Goal: Transaction & Acquisition: Purchase product/service

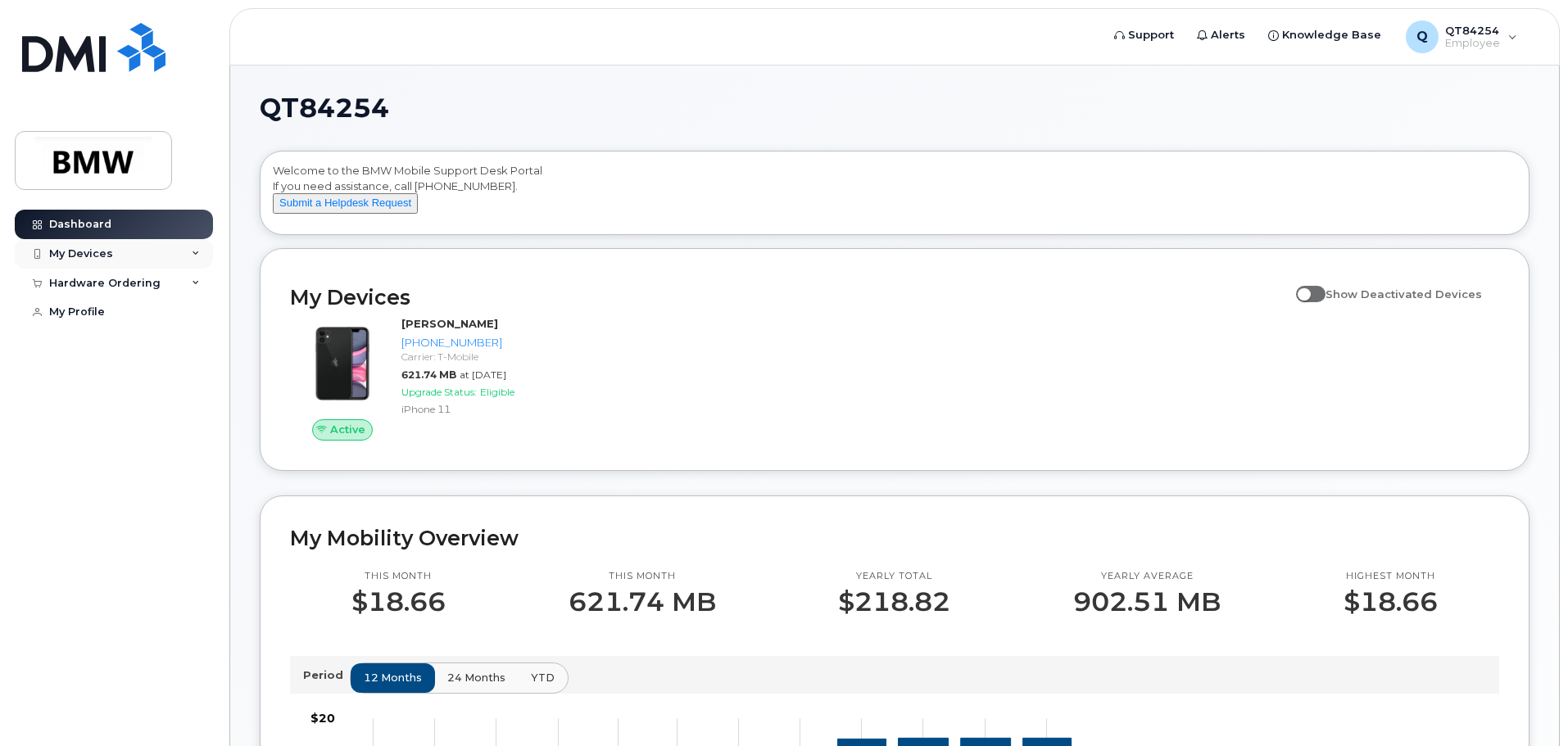
click at [199, 252] on icon at bounding box center [196, 254] width 9 height 9
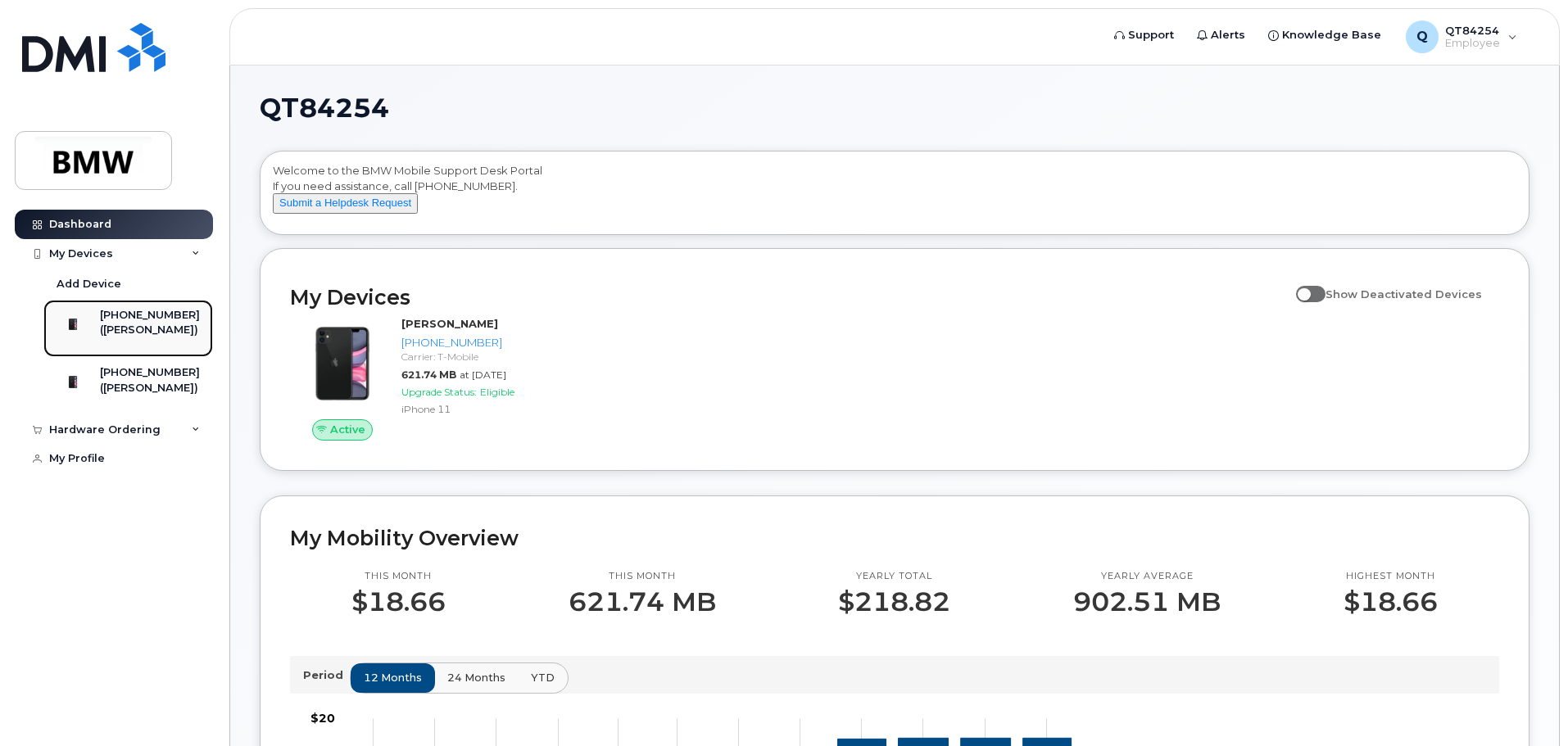
click at [182, 325] on div "([PERSON_NAME])" at bounding box center [149, 330] width 100 height 15
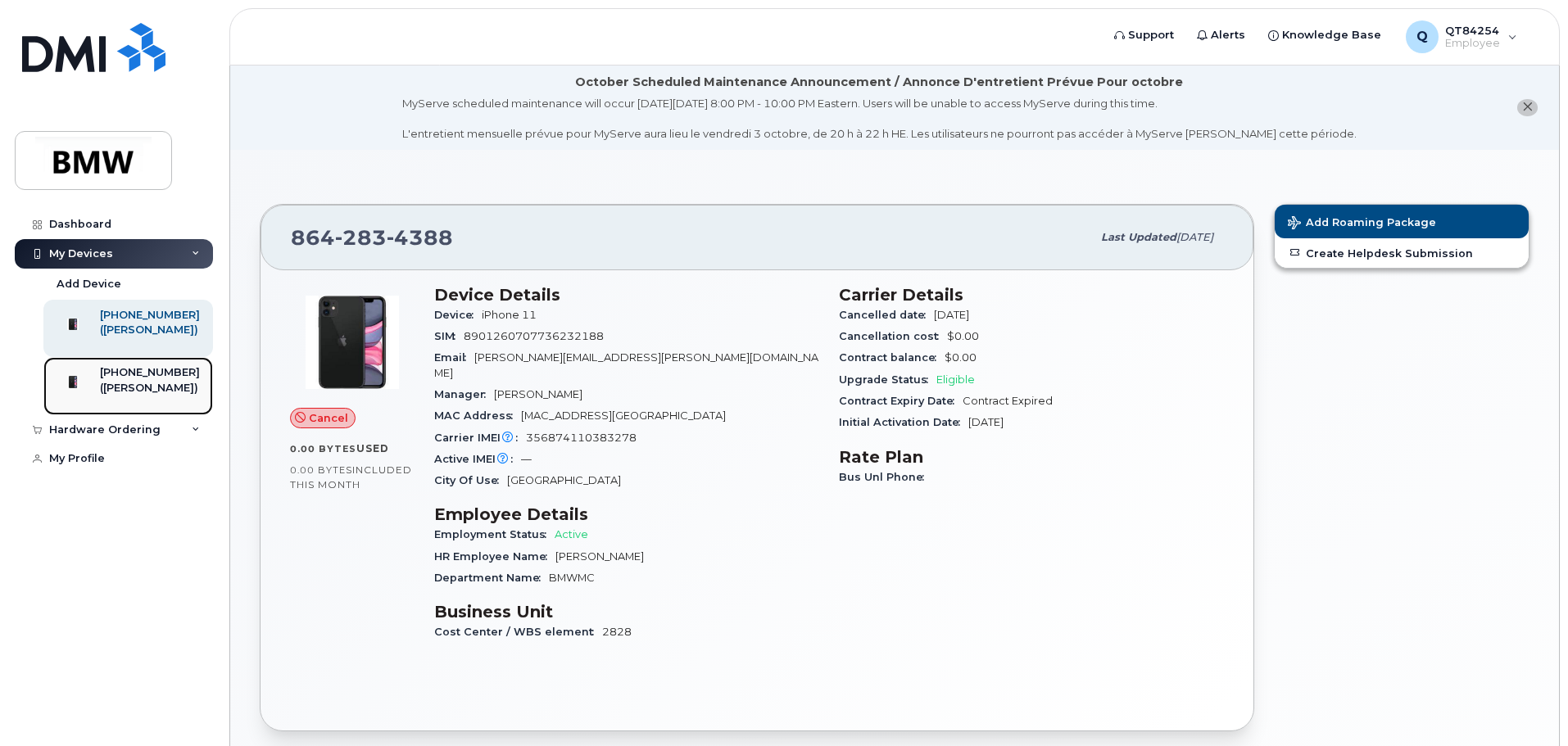
click at [161, 396] on div "([PERSON_NAME])" at bounding box center [149, 388] width 100 height 15
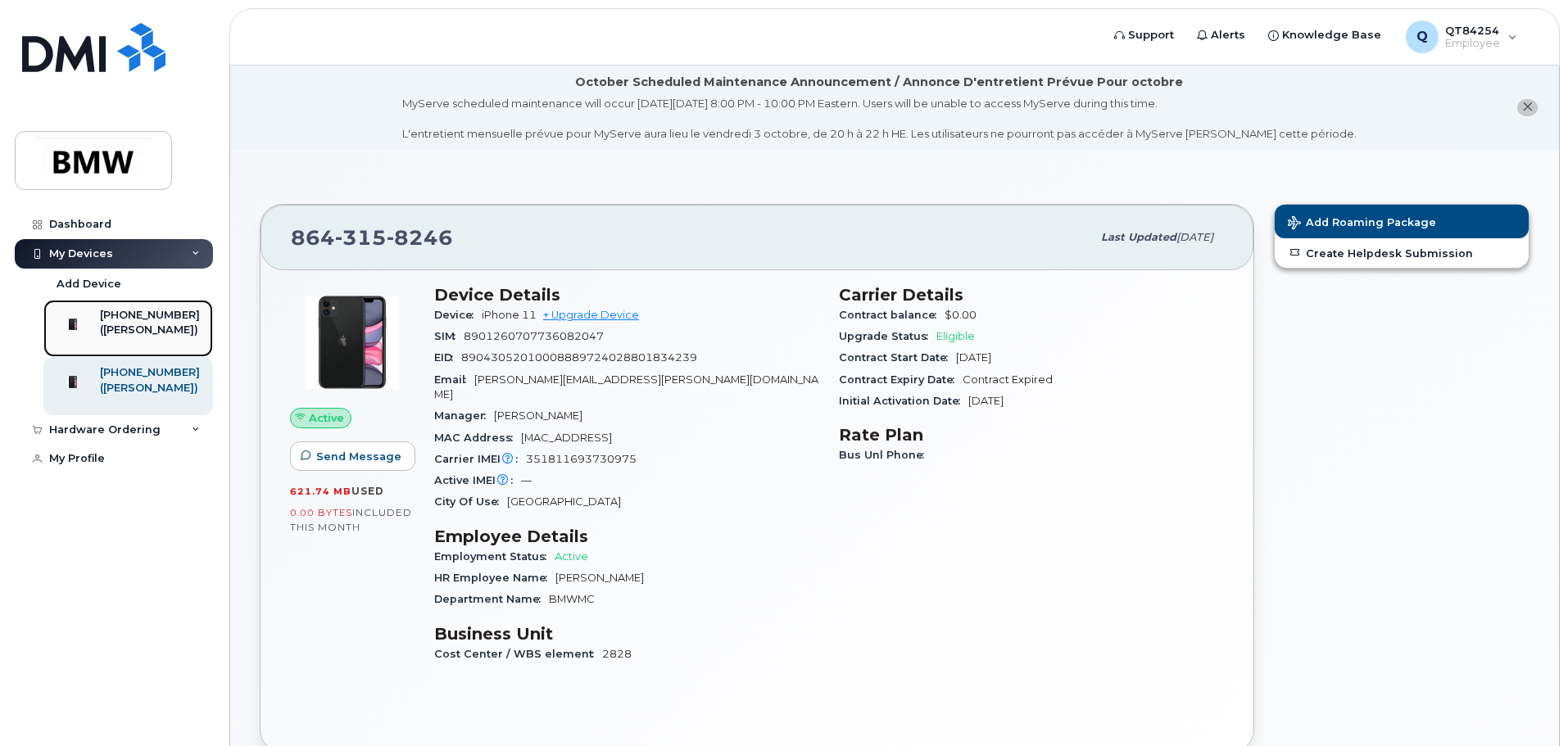
click at [135, 329] on div "([PERSON_NAME])" at bounding box center [149, 330] width 100 height 15
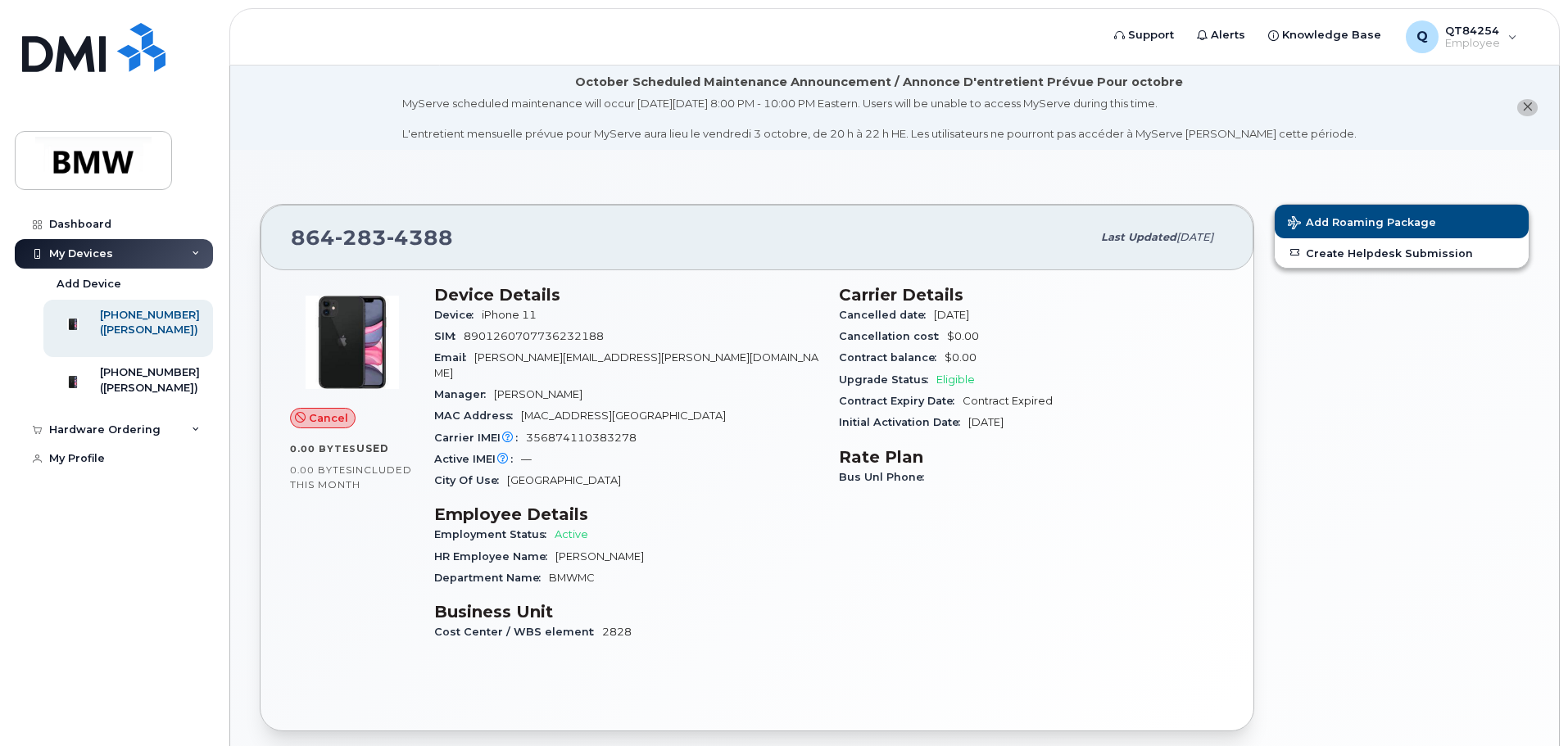
click at [302, 422] on icon at bounding box center [300, 418] width 10 height 10
click at [300, 415] on icon at bounding box center [300, 418] width 10 height 10
click at [296, 415] on icon at bounding box center [300, 418] width 10 height 10
click at [300, 420] on icon at bounding box center [300, 418] width 10 height 10
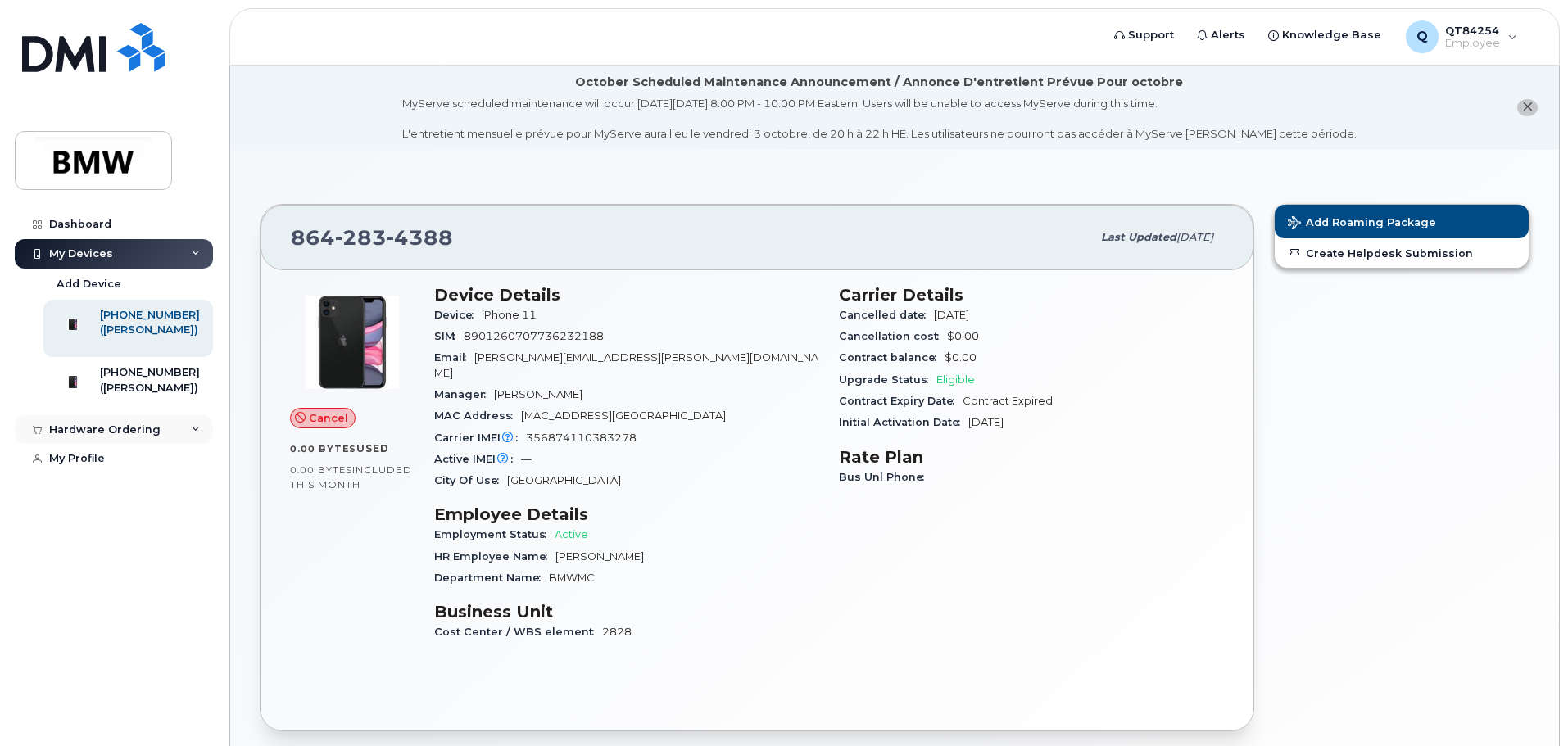
click at [195, 445] on div "Hardware Ordering" at bounding box center [113, 430] width 198 height 29
click at [96, 499] on div "New Order" at bounding box center [88, 491] width 63 height 15
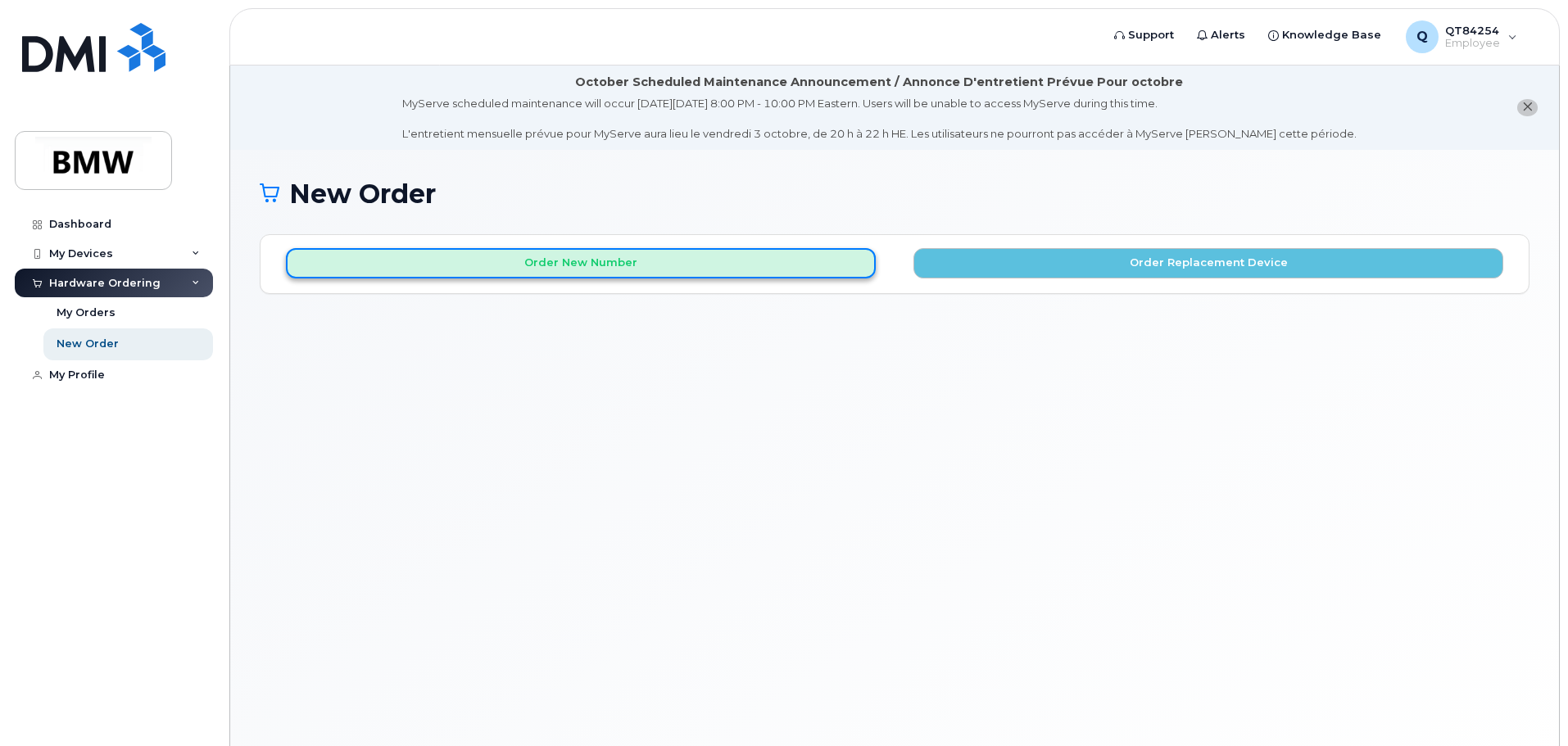
click at [572, 269] on button "Order New Number" at bounding box center [580, 263] width 590 height 30
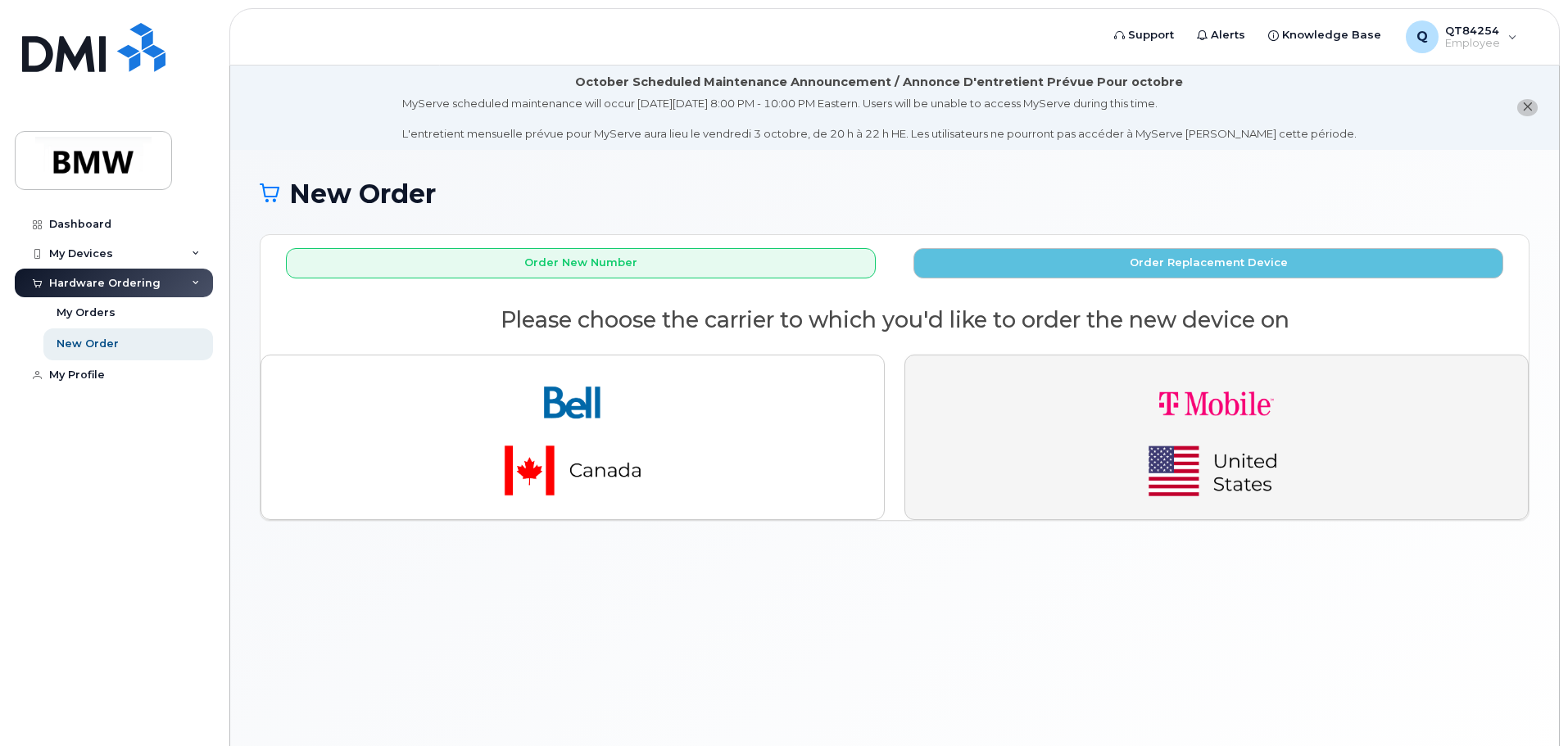
click at [1226, 395] on img "button" at bounding box center [1216, 437] width 229 height 137
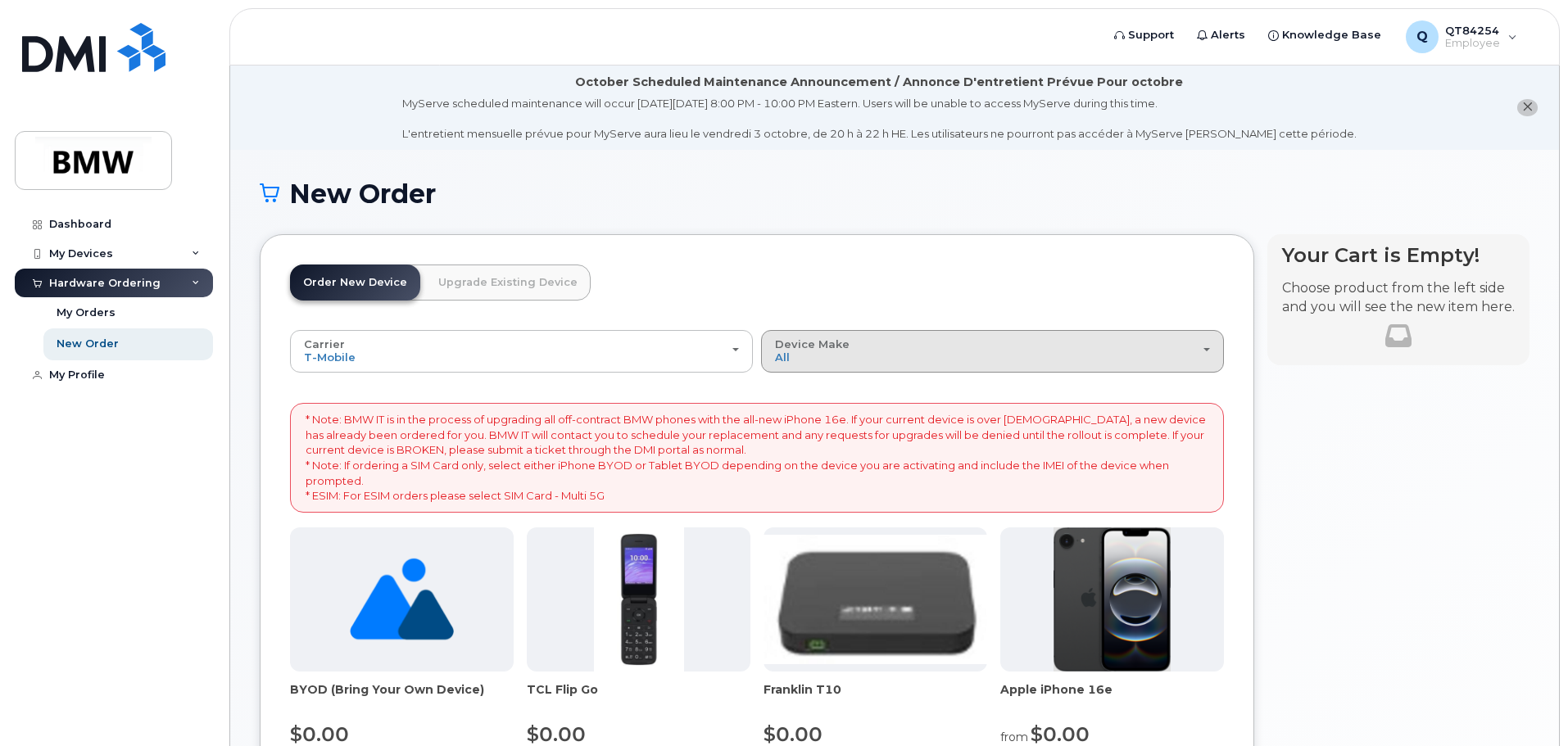
click at [1219, 357] on button "Device Make All Cell Phone iPhone Modem" at bounding box center [992, 352] width 463 height 43
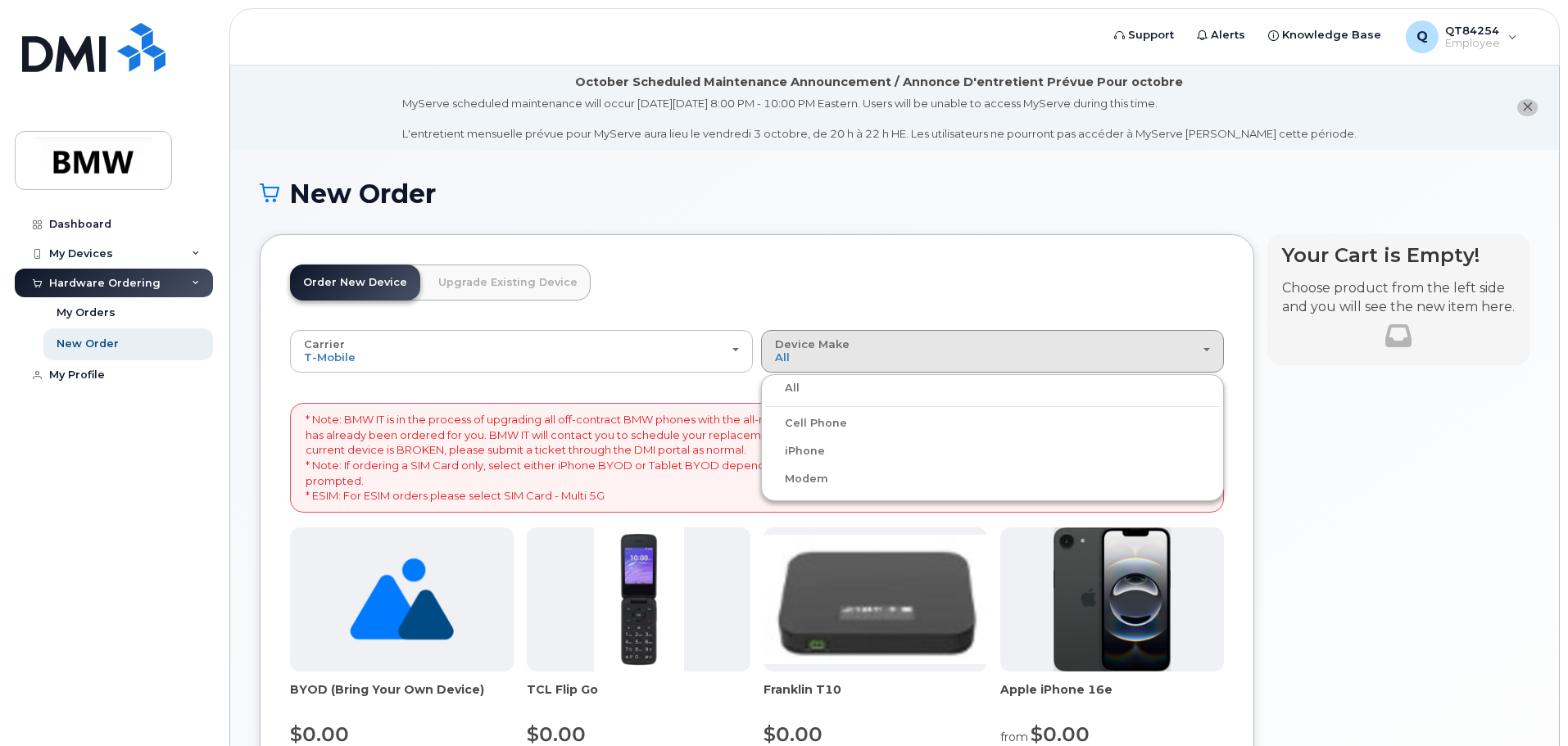
click at [816, 421] on label "Cell Phone" at bounding box center [805, 423] width 82 height 20
click at [0, 0] on input "Cell Phone" at bounding box center [0, 0] width 0 height 0
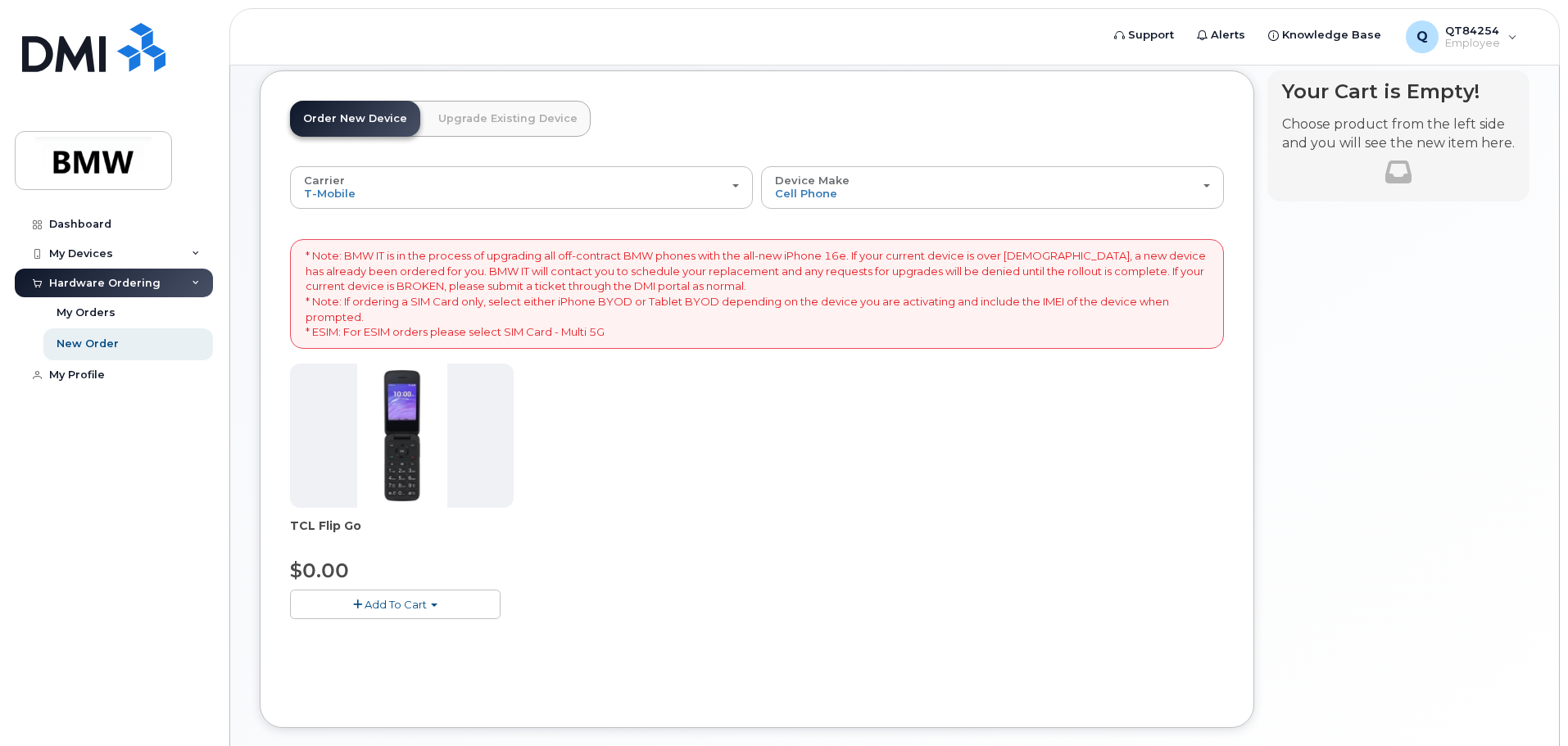
scroll to position [246, 0]
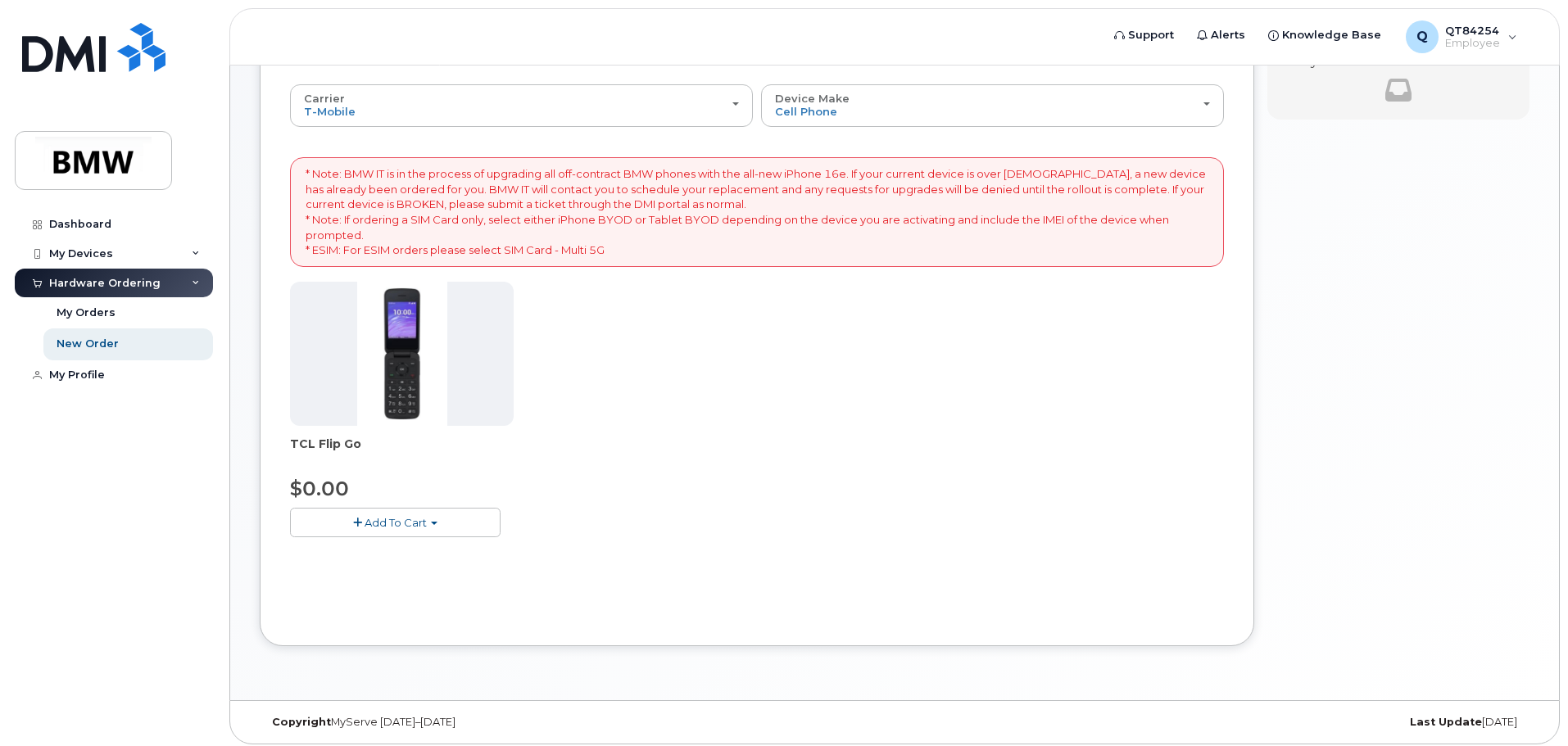
click at [388, 519] on span "Add To Cart" at bounding box center [396, 522] width 63 height 13
click at [439, 521] on button "Add To Cart" at bounding box center [395, 522] width 210 height 28
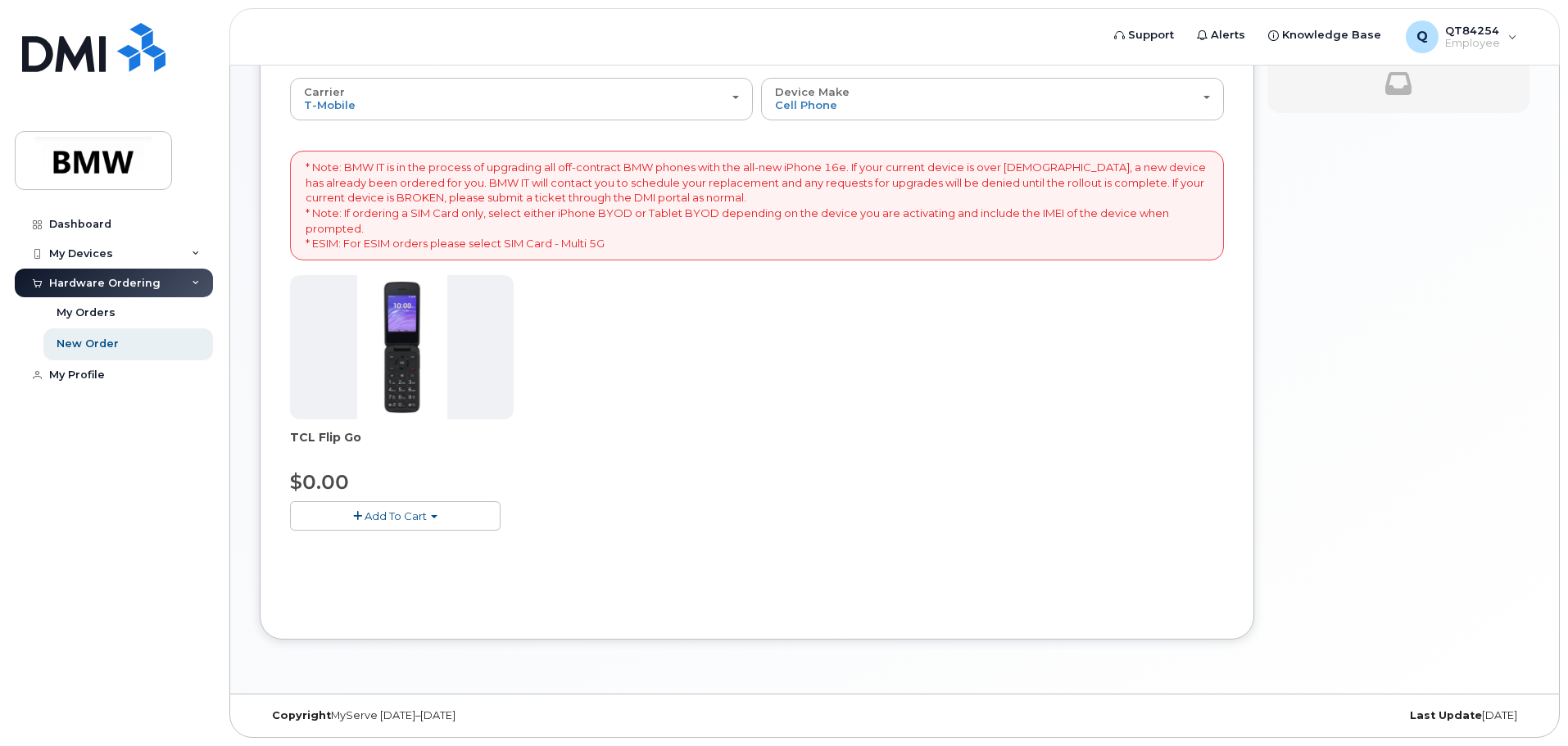
click at [389, 366] on img at bounding box center [402, 348] width 90 height 144
click at [356, 514] on span "button" at bounding box center [357, 517] width 9 height 10
click at [363, 543] on link "$0.00 - 30 month Activation" at bounding box center [385, 547] width 182 height 21
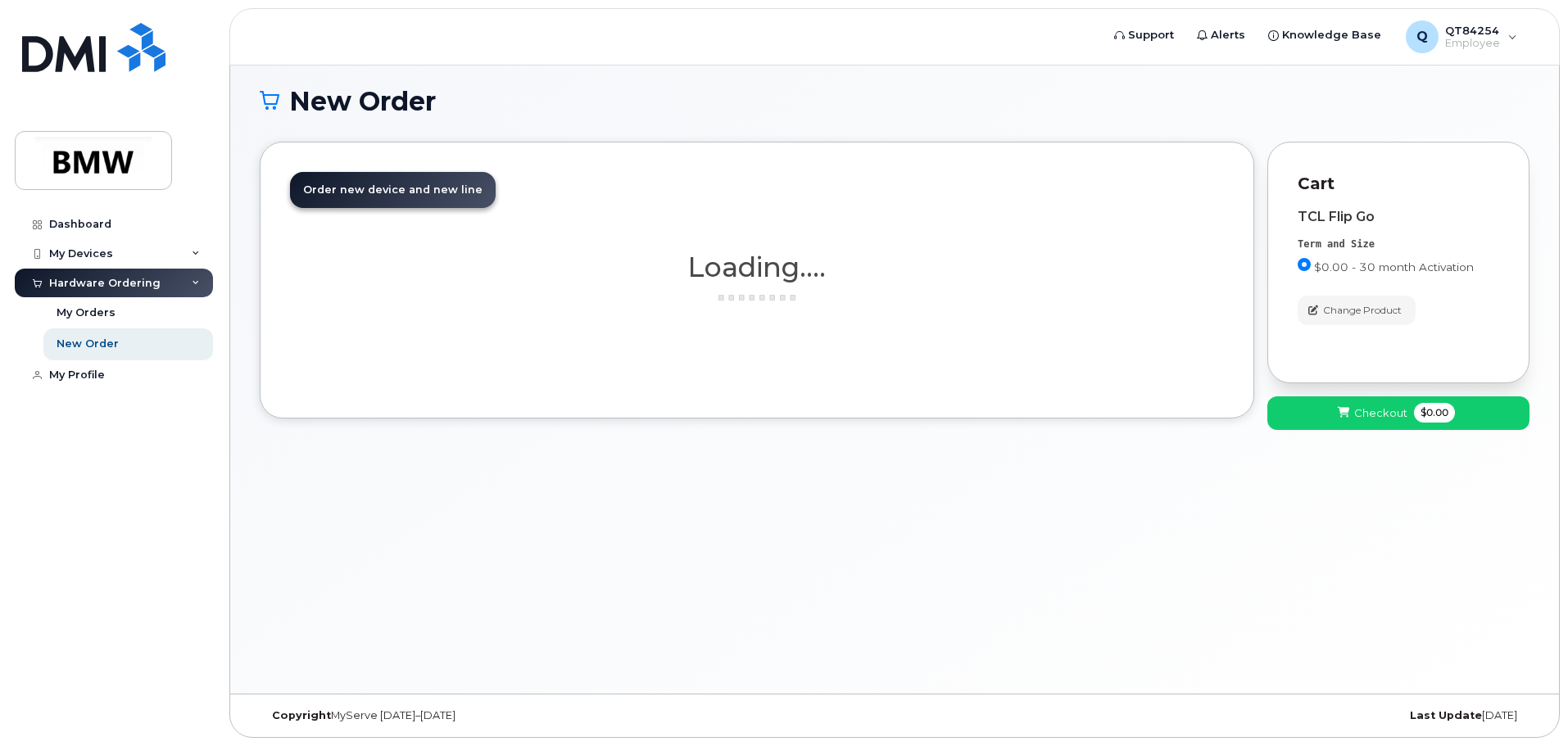
scroll to position [93, 0]
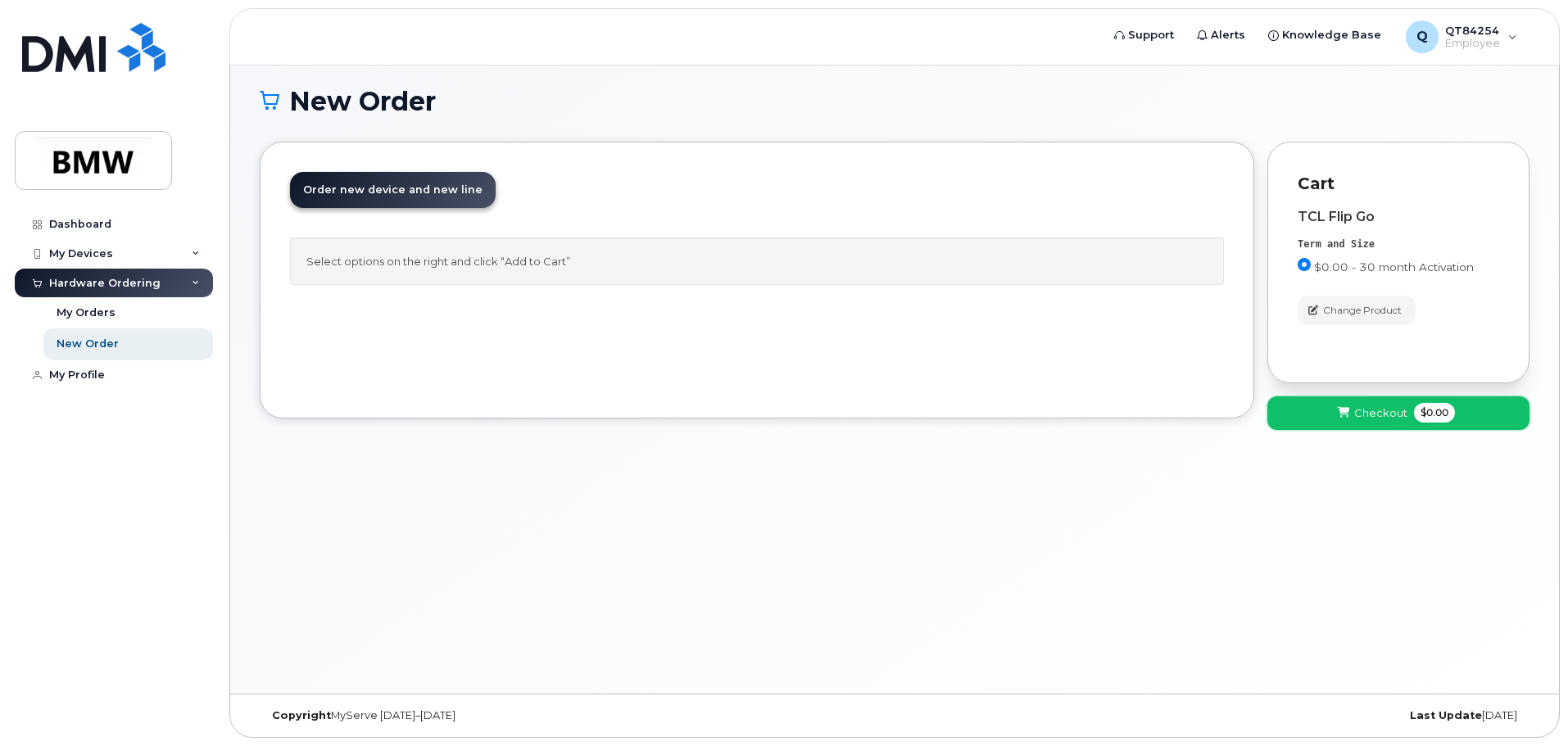
click at [1355, 415] on span "Checkout" at bounding box center [1381, 413] width 53 height 15
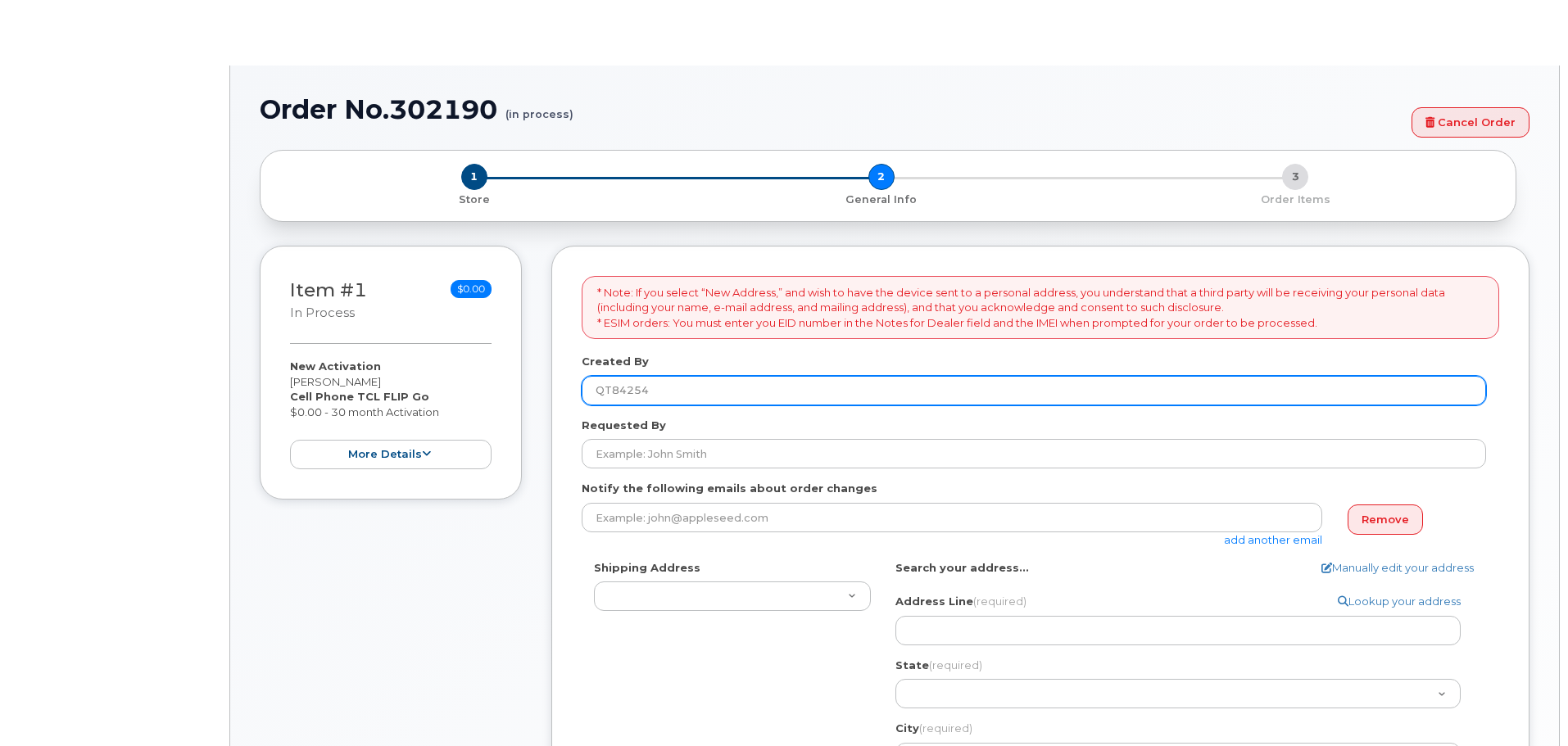
select select
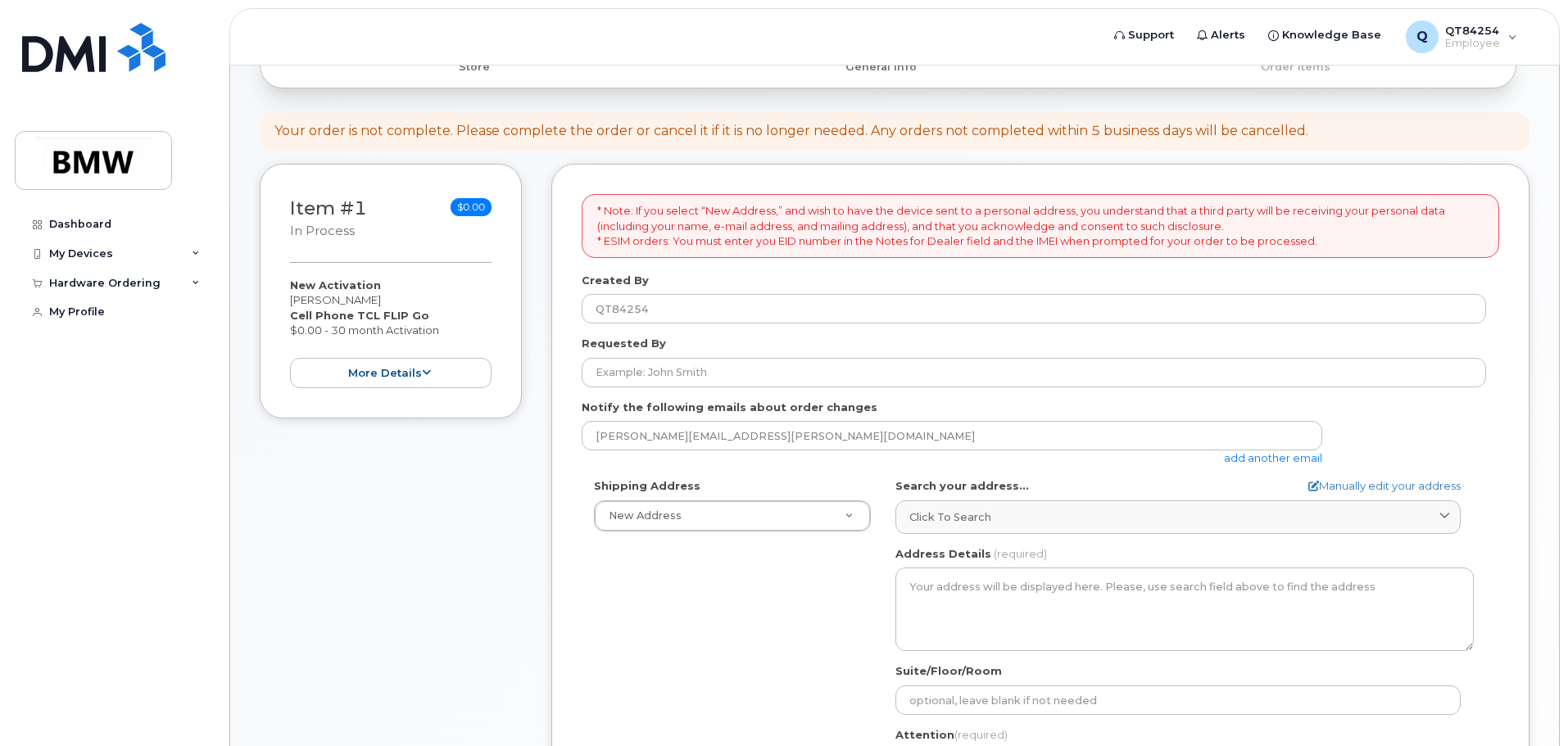
scroll to position [246, 0]
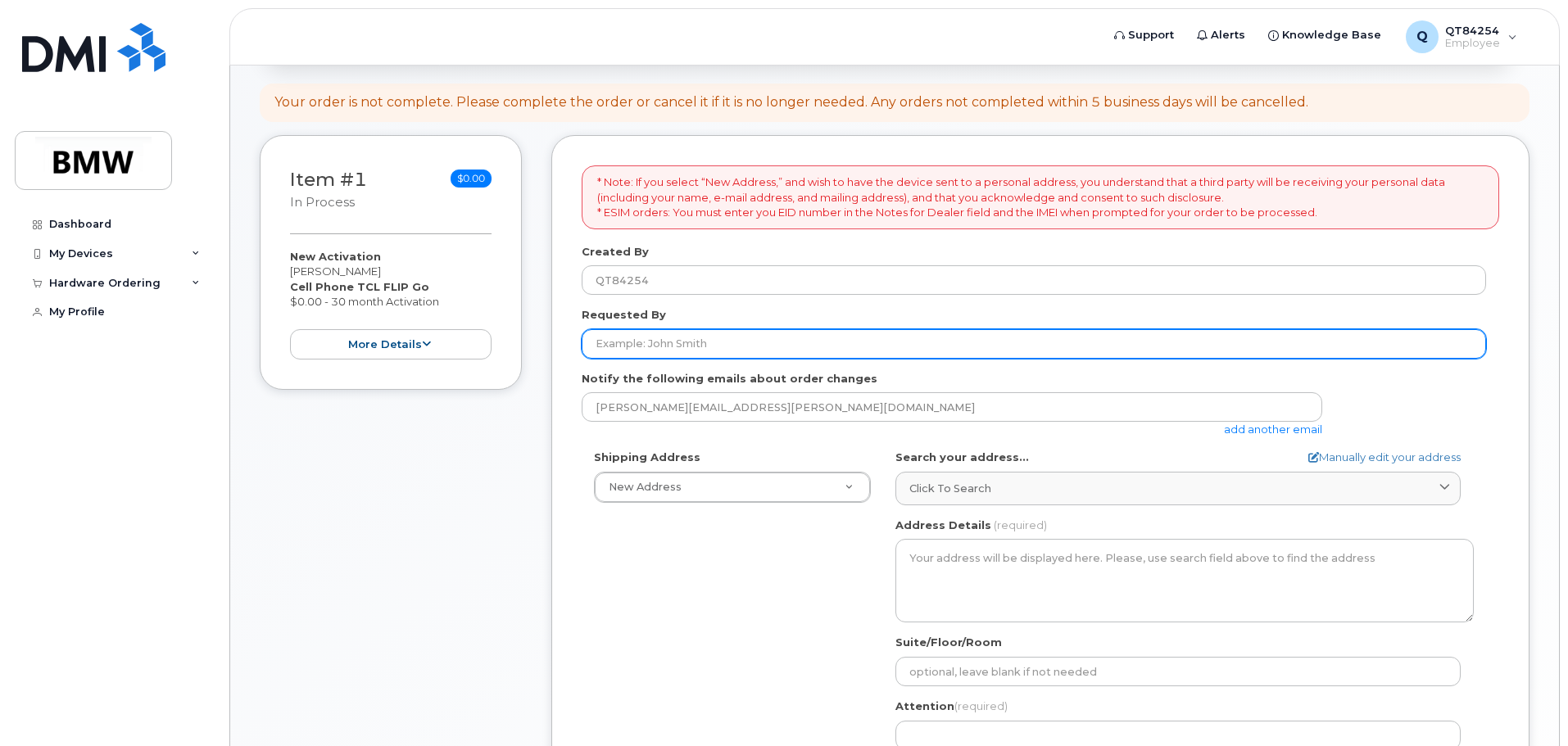
click at [735, 337] on input "Requested By" at bounding box center [1034, 344] width 905 height 29
type input "Jeremy M. McCollum"
type input "1400 Highway 101 South"
select select
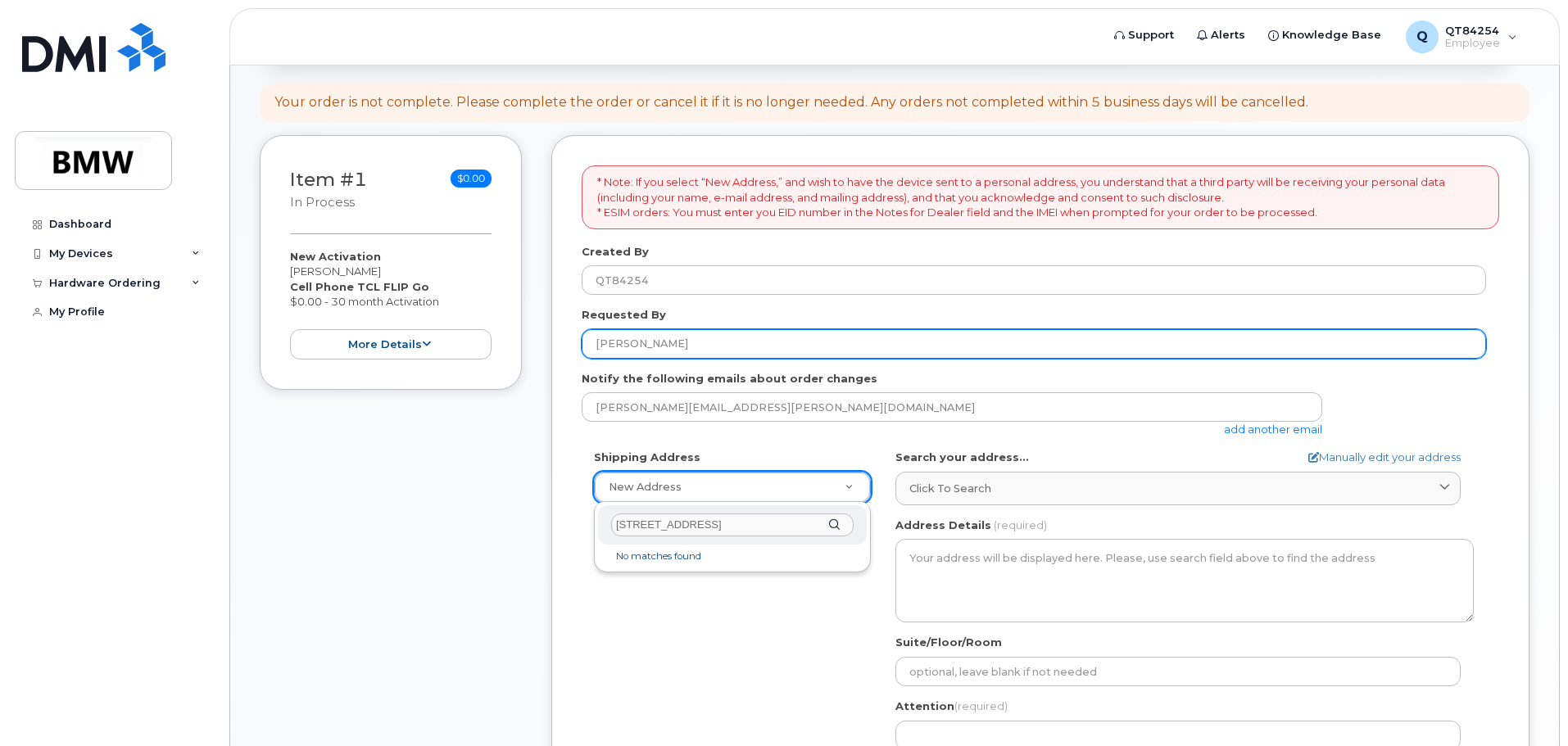
click at [669, 526] on input "1400 Highway 101 South" at bounding box center [732, 525] width 242 height 24
click at [777, 519] on input "1400 Highway 101 South" at bounding box center [732, 525] width 242 height 24
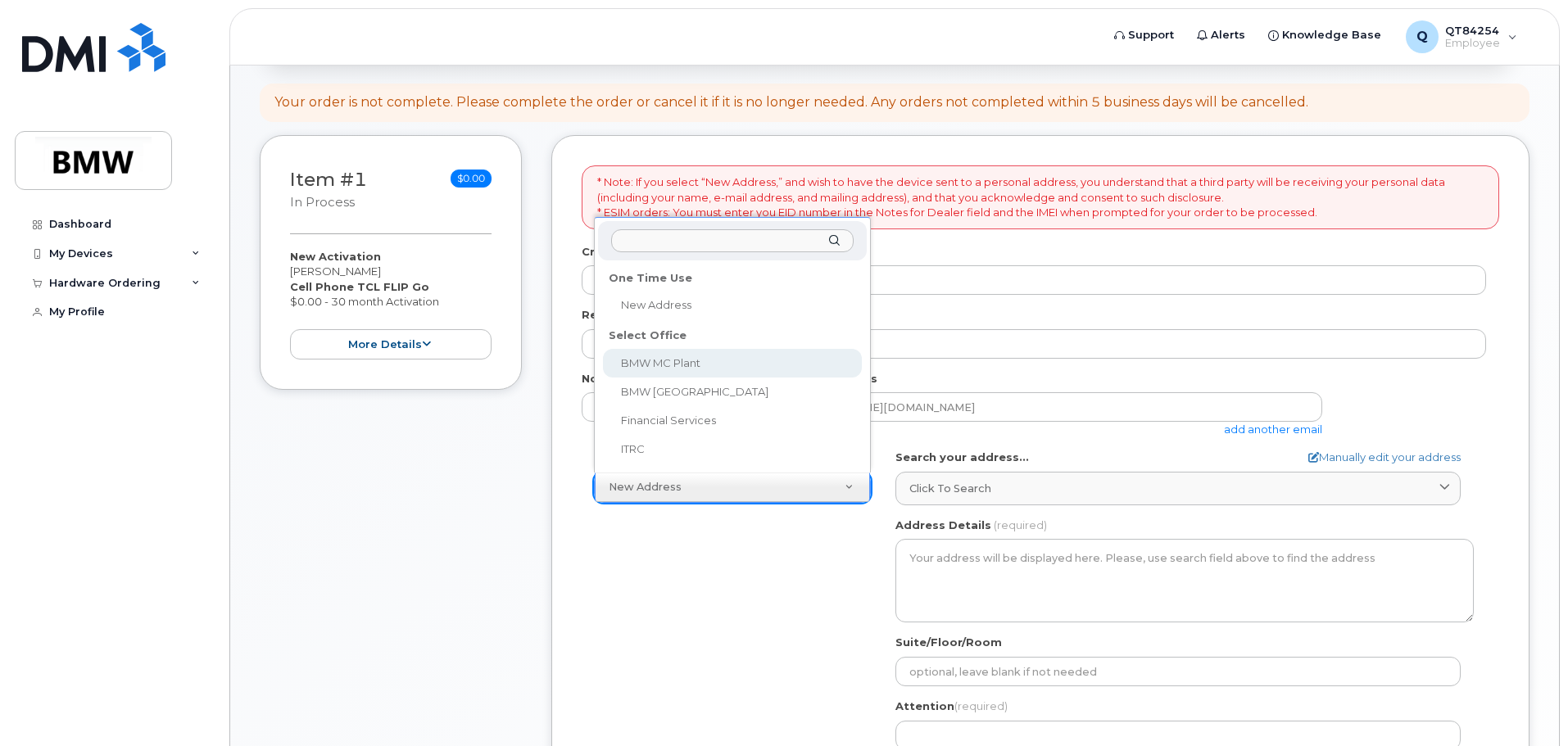
select select
type textarea "1400 Highway 101 S GREER SC 29651-6731 UNITED STATES Greer South Carolina 29651…"
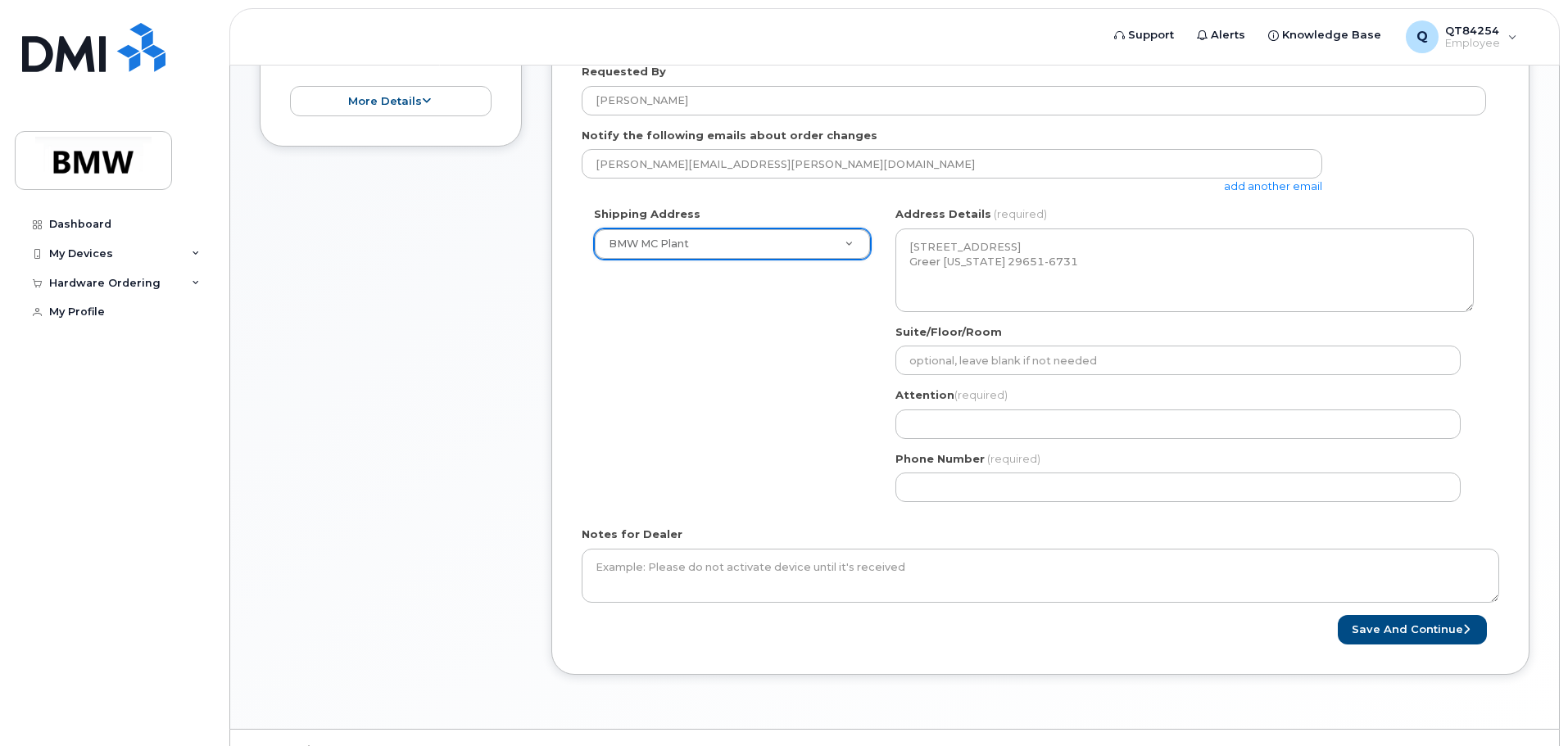
scroll to position [492, 0]
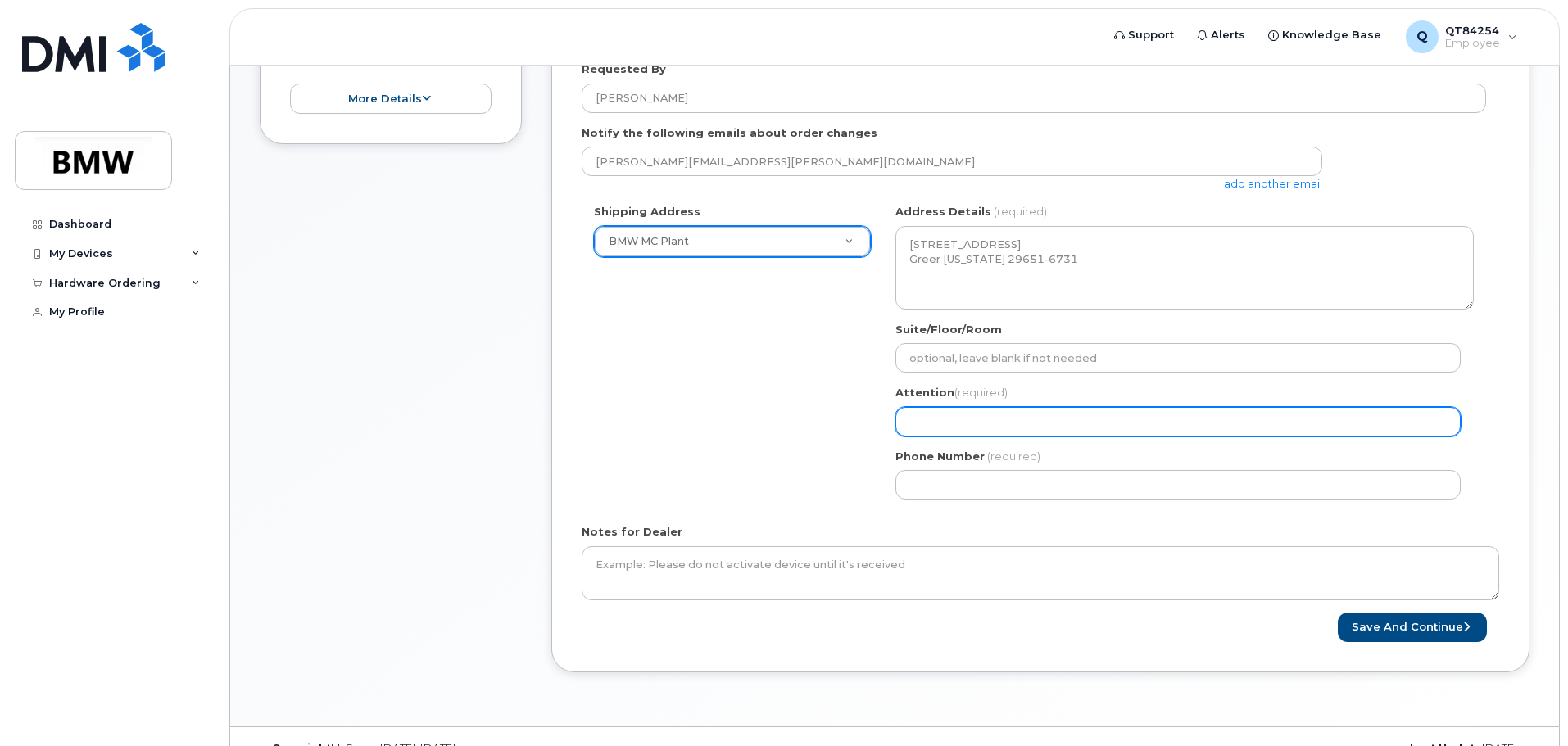
click at [954, 417] on input "Attention (required)" at bounding box center [1178, 422] width 565 height 29
type input "Jeremy M. McCollum"
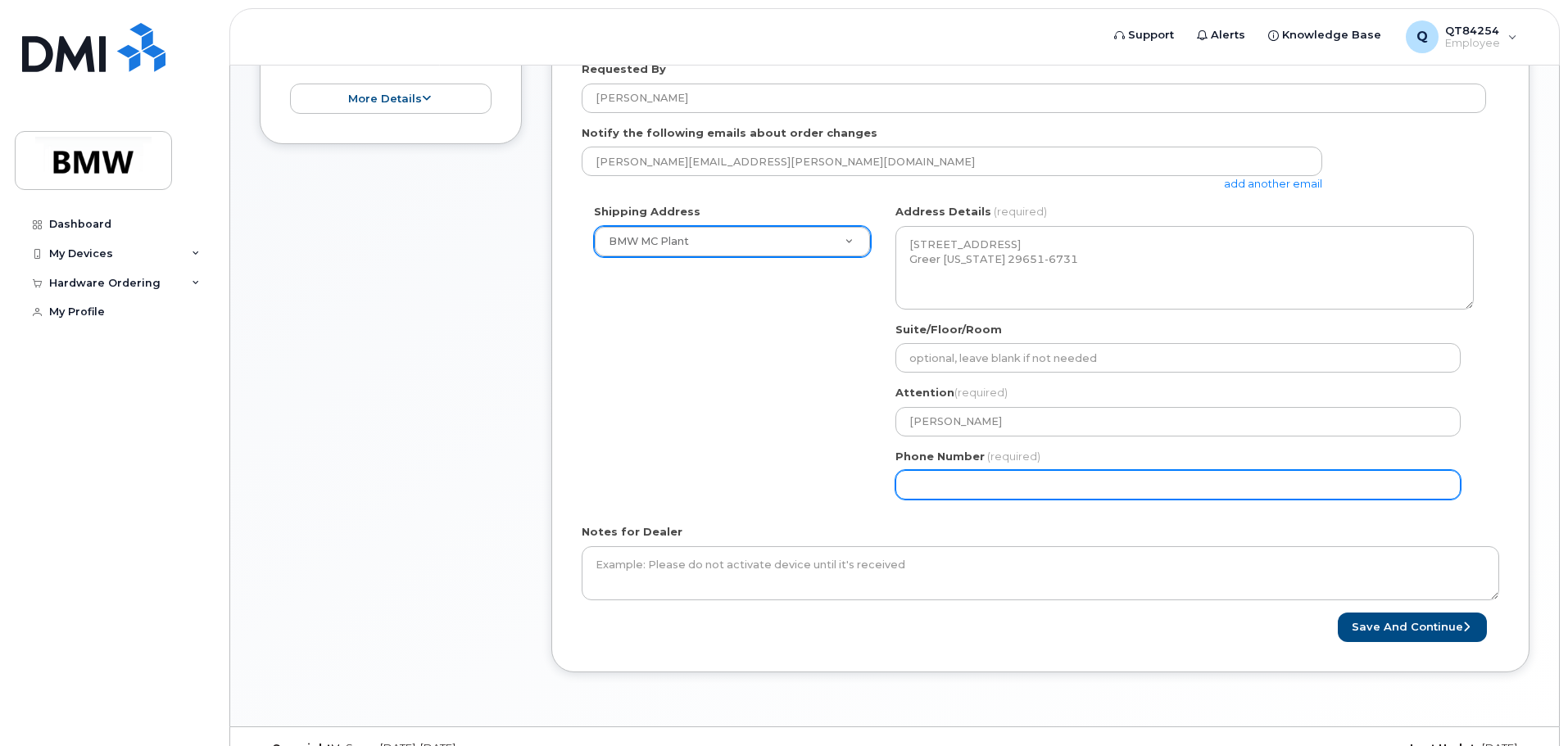
click at [973, 483] on input "Phone Number" at bounding box center [1178, 485] width 565 height 29
select select
type input "864"
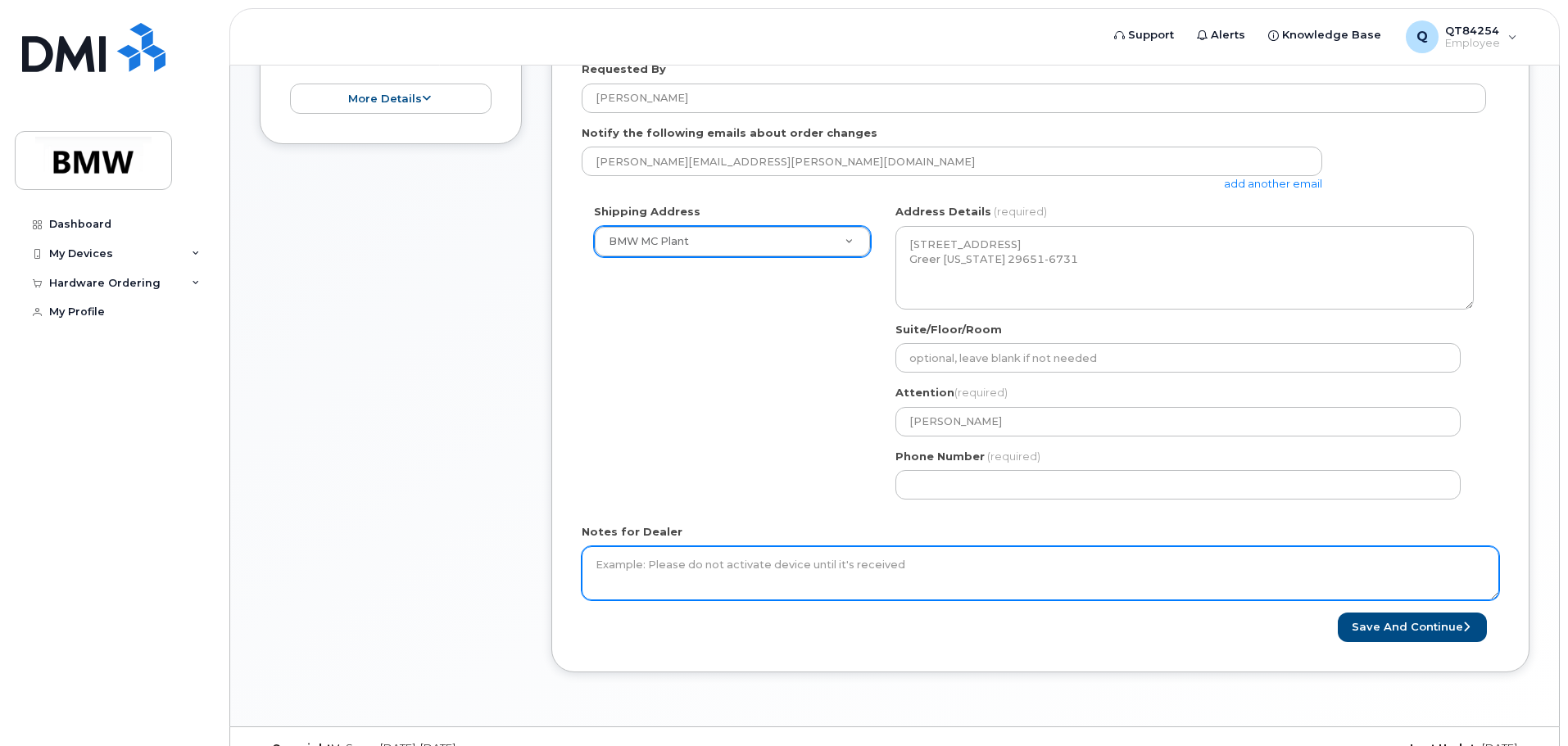
click at [889, 570] on textarea "Notes for Dealer" at bounding box center [1040, 573] width 917 height 54
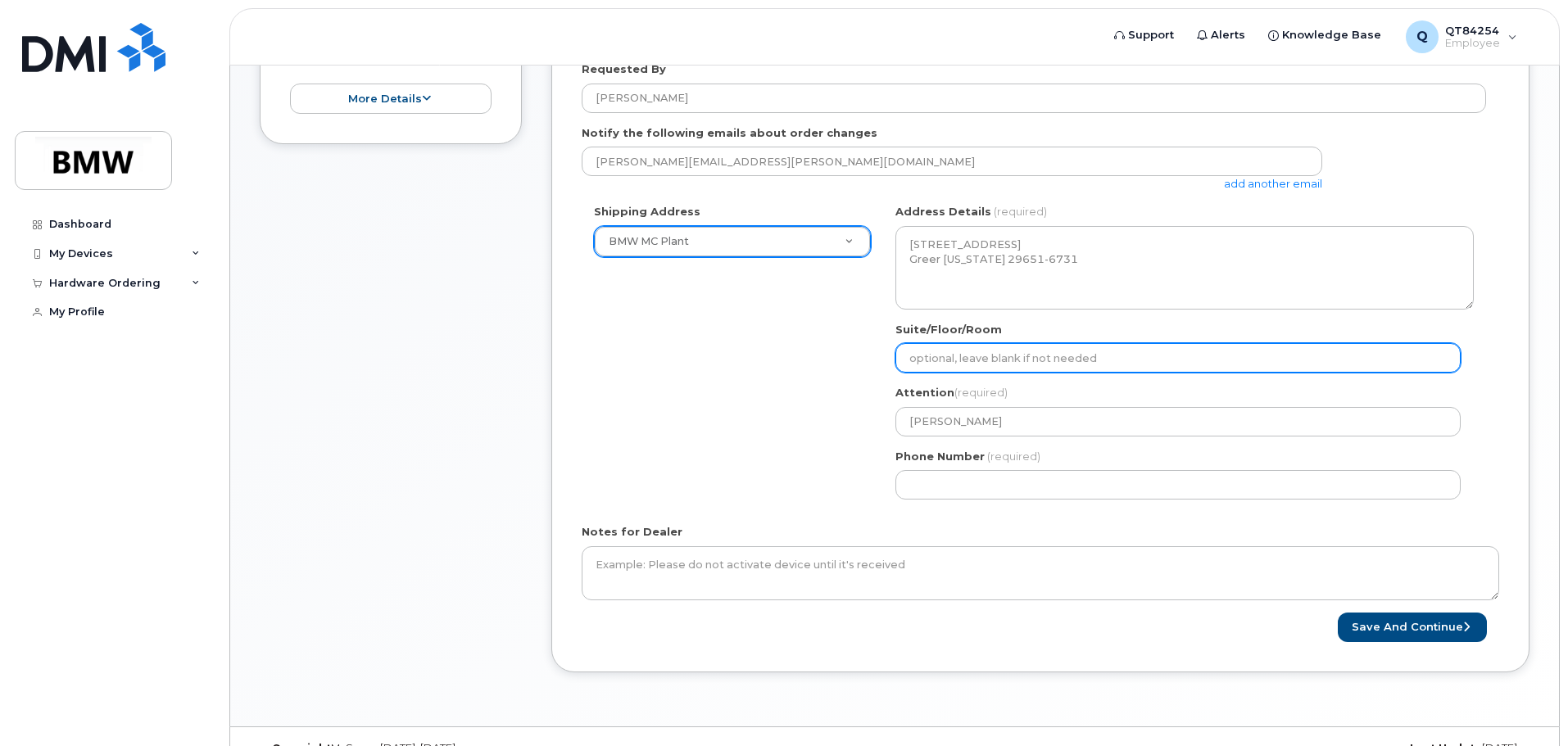
click at [1069, 356] on input "Suite/Floor/Room" at bounding box center [1178, 358] width 565 height 29
select select
type input "H"
select select
type input "Ha"
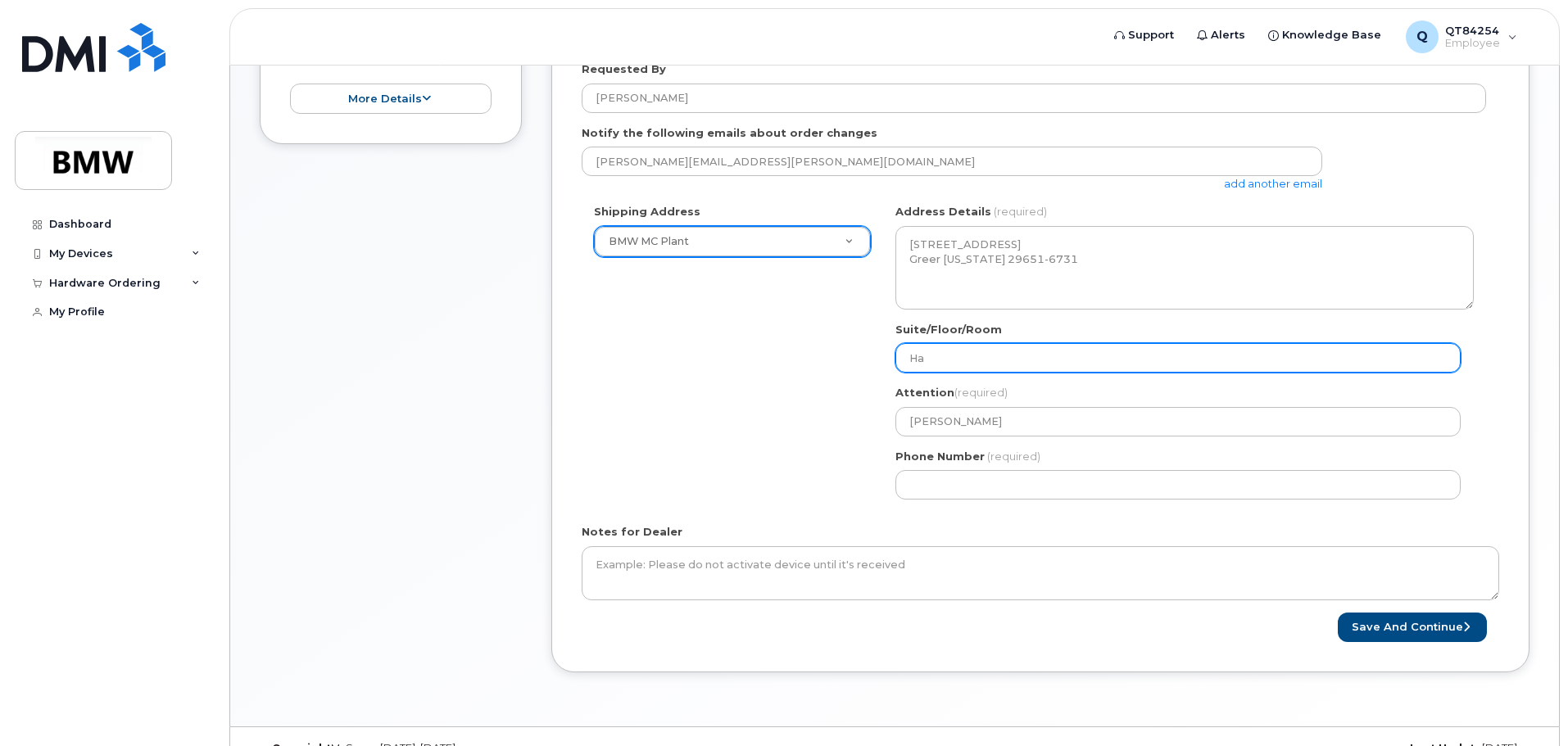
select select
type input "Hal"
select select
type input "Hall"
select select
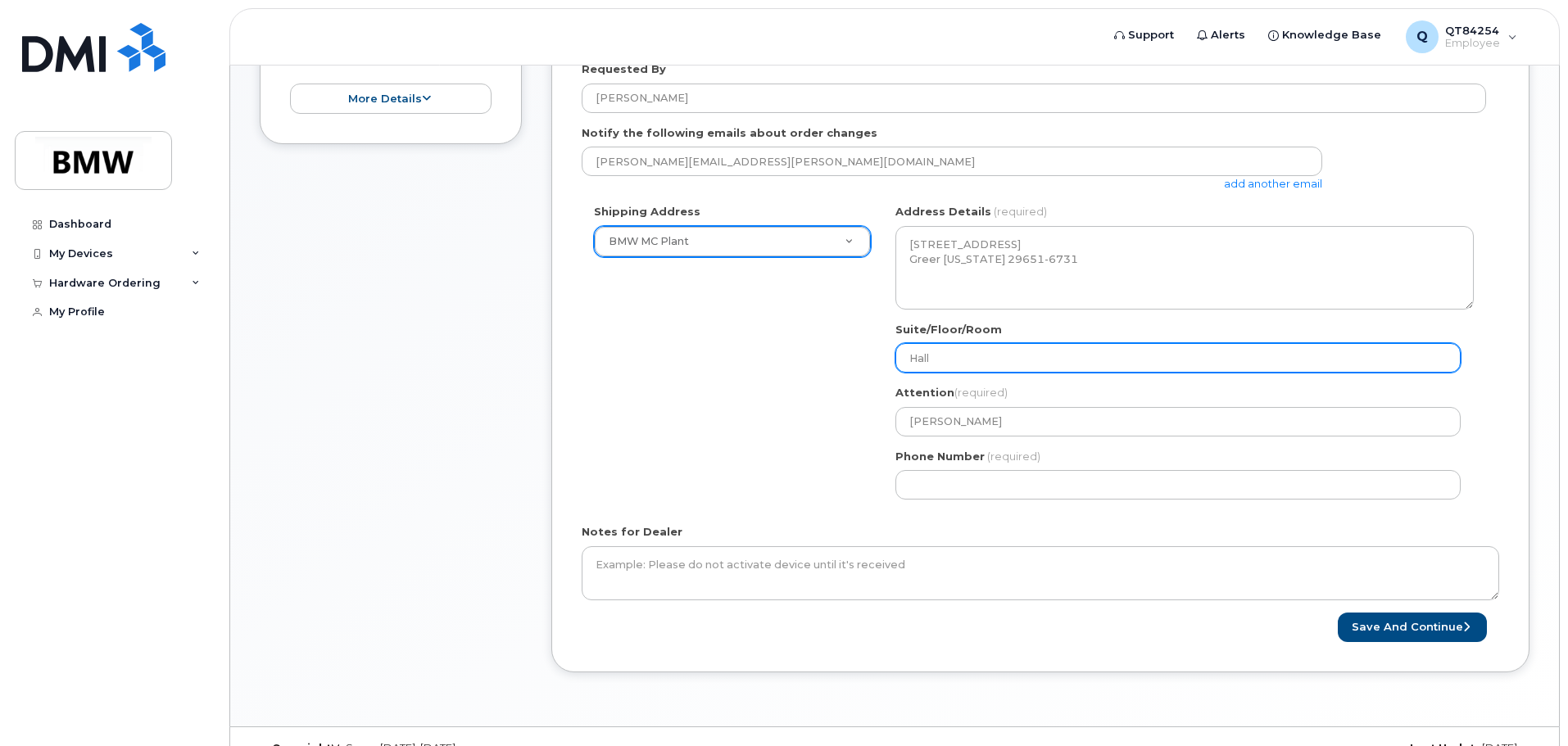
type input "Hall 5"
select select
type input "Hall 52"
select select
type input "Hall 52 C"
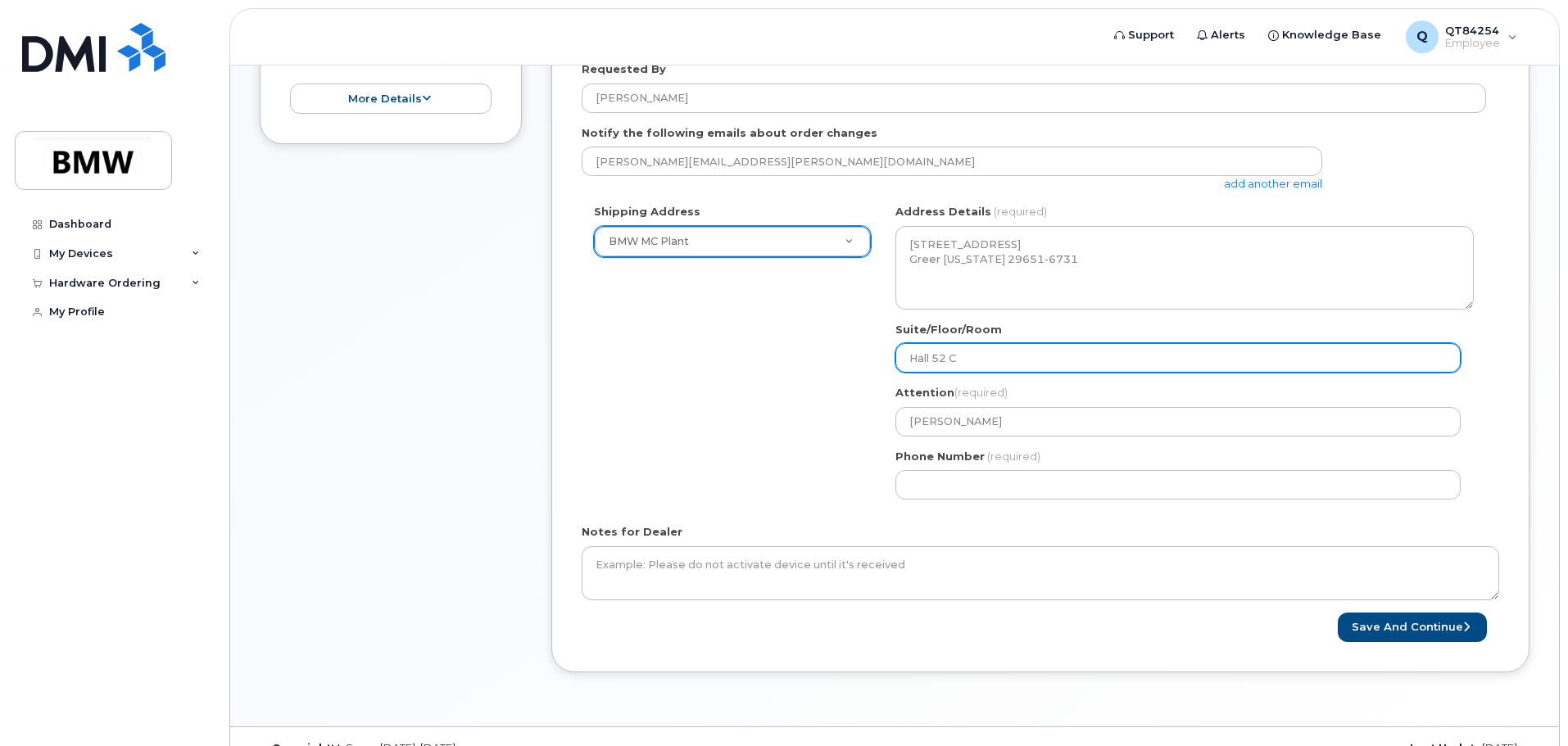
select select
type input "Hall 52 Co"
select select
type input "Hall 52 Col"
select select
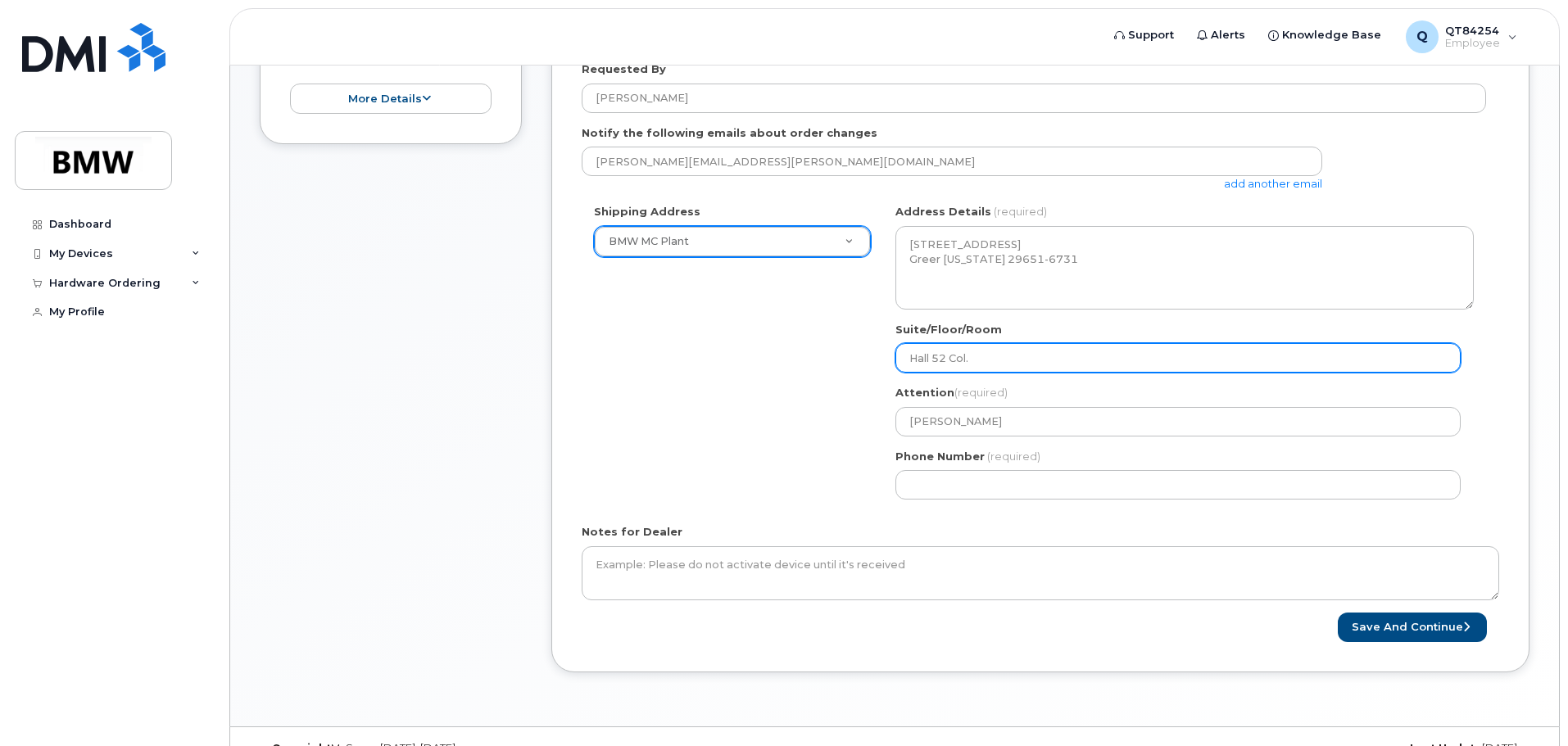
type input "Hall 52 Col."
select select
type input "Hall 52 Col. A"
select select
type input "Hall 52 Col. AE"
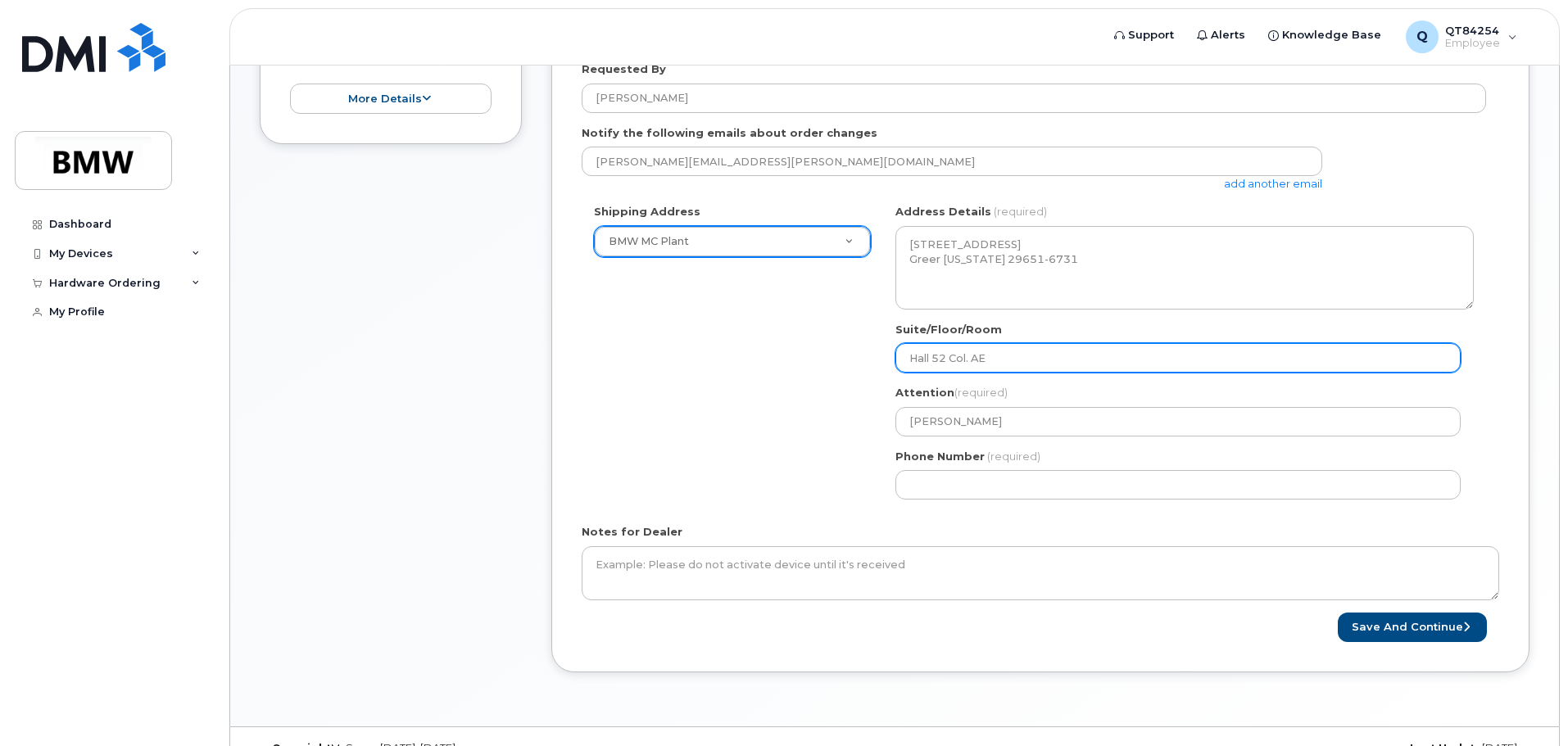
select select
type input "Hall 52 Col. AE2"
select select
type input "Hall 52 Col. AE21"
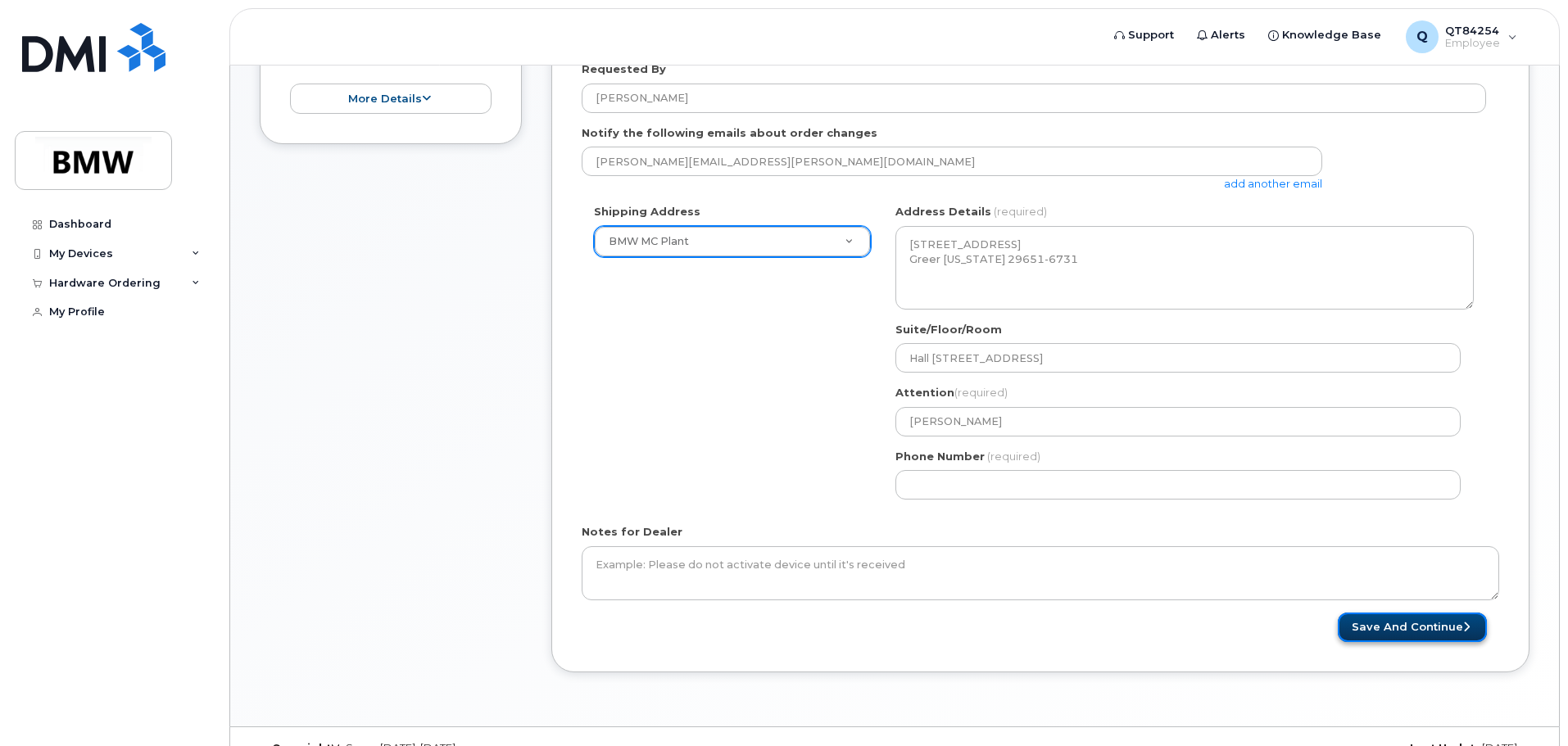
click at [1390, 629] on button "Save and Continue" at bounding box center [1412, 628] width 149 height 30
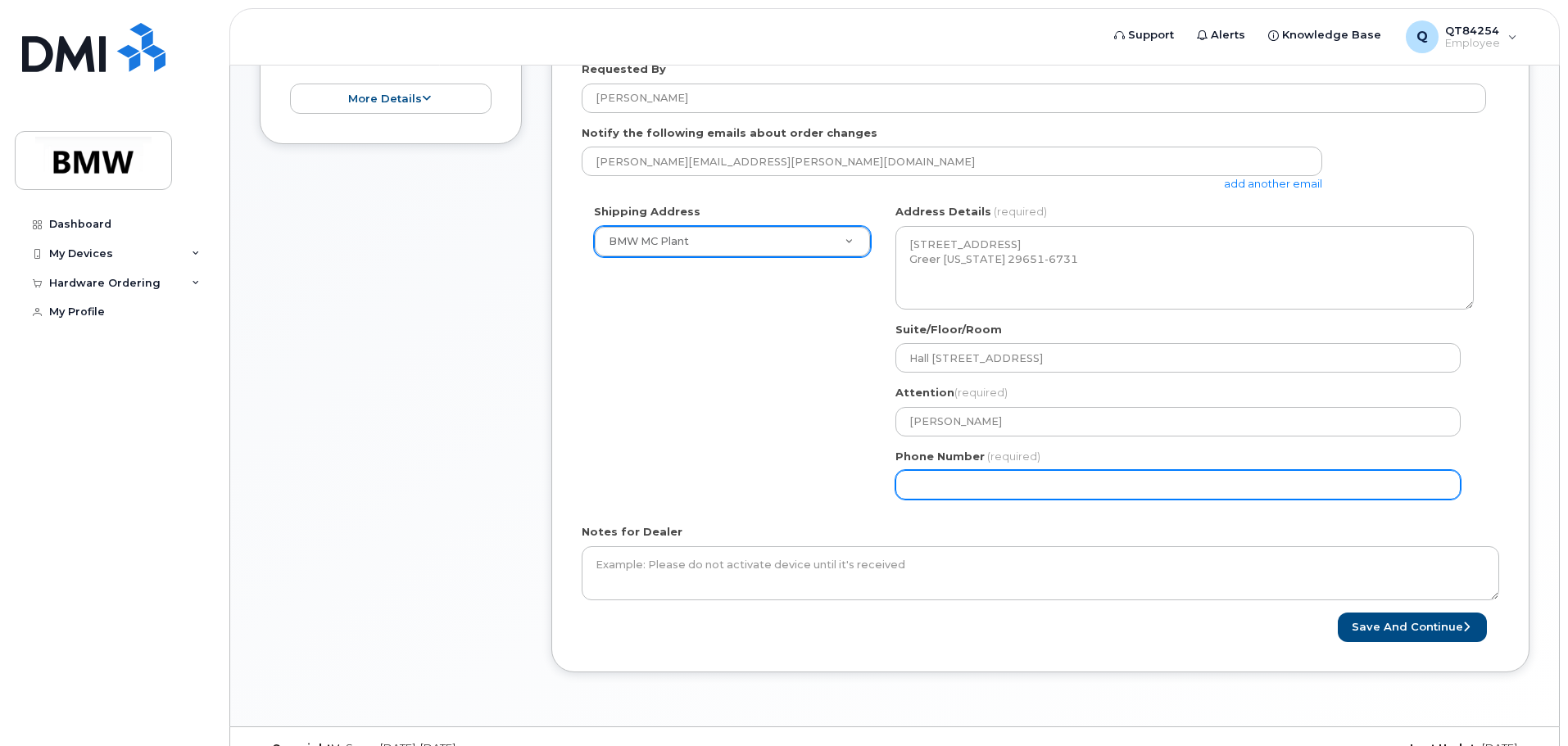
click at [1046, 486] on input "Phone Number" at bounding box center [1178, 485] width 565 height 29
type input "8"
type input "864315824"
select select
type input "8643158246"
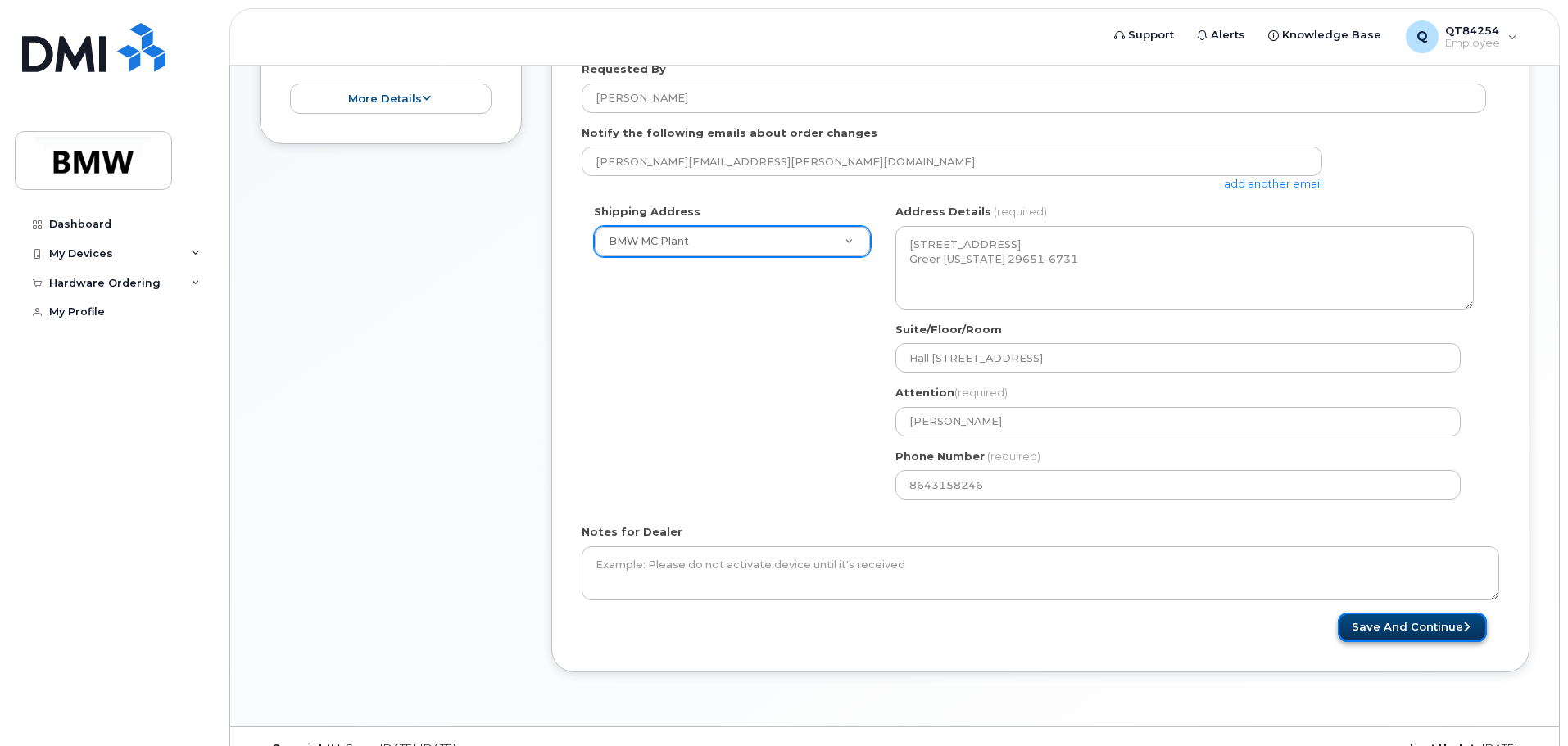
click at [1405, 628] on button "Save and Continue" at bounding box center [1412, 628] width 149 height 30
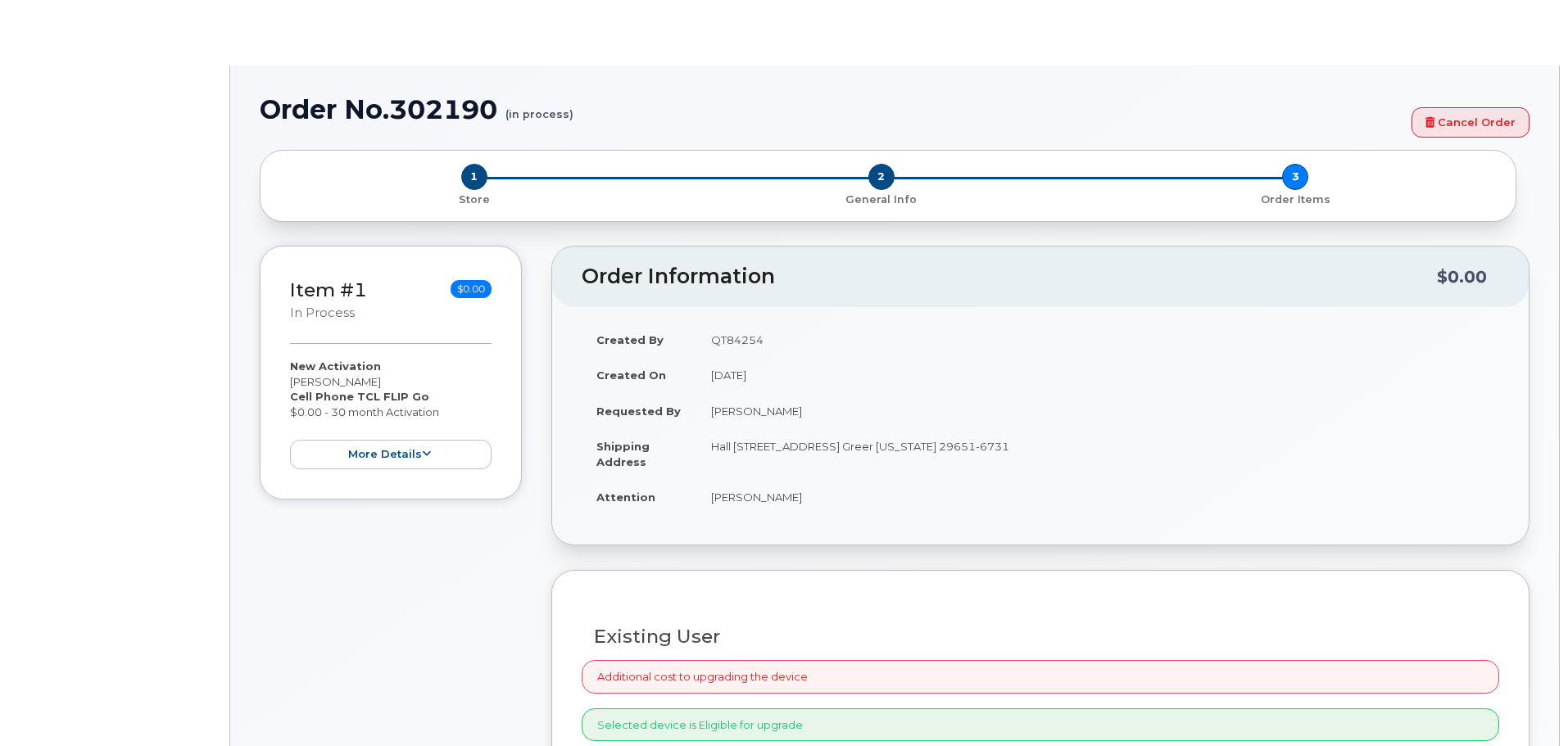
select select "1885307"
radio input "true"
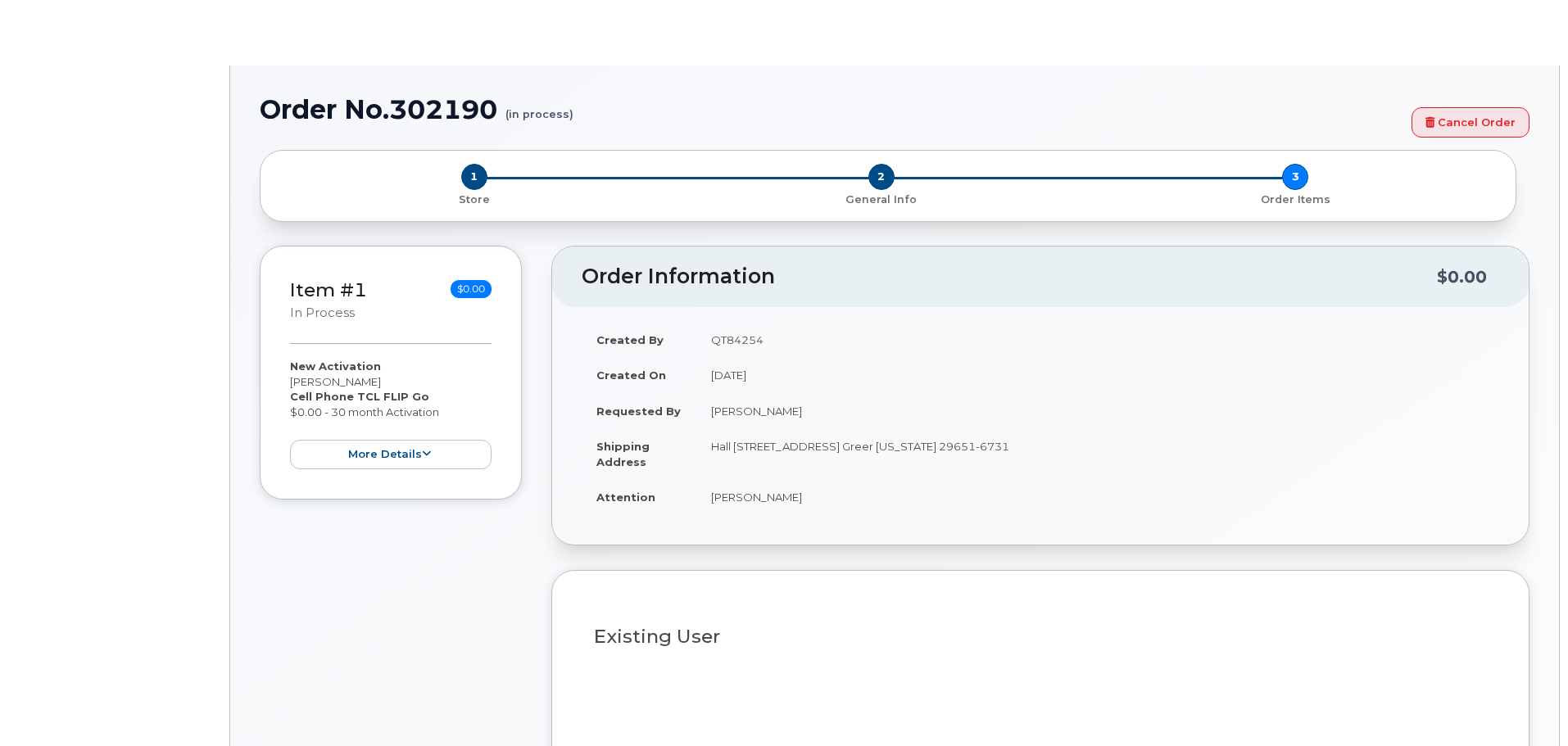
type input "1900529"
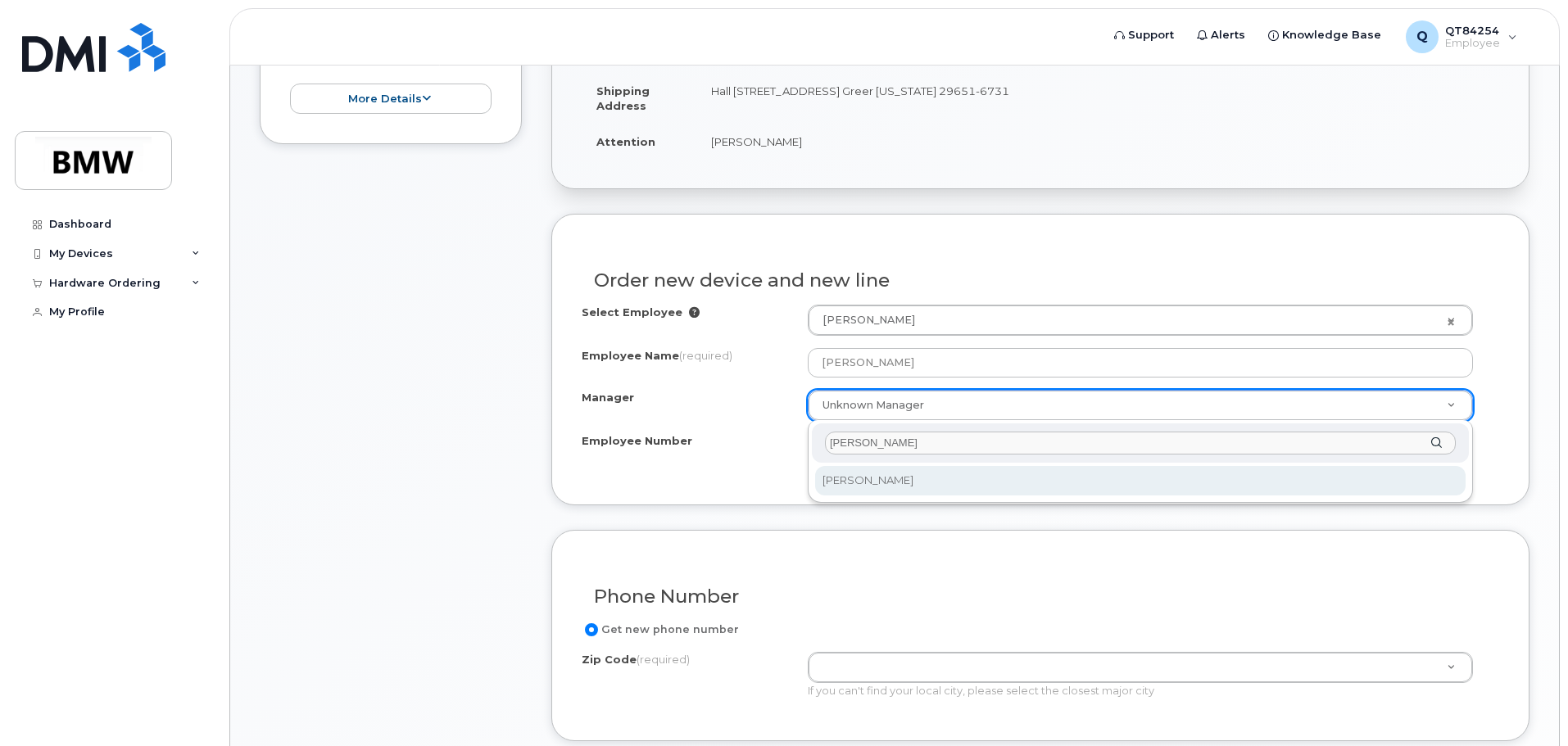
type input "ralf"
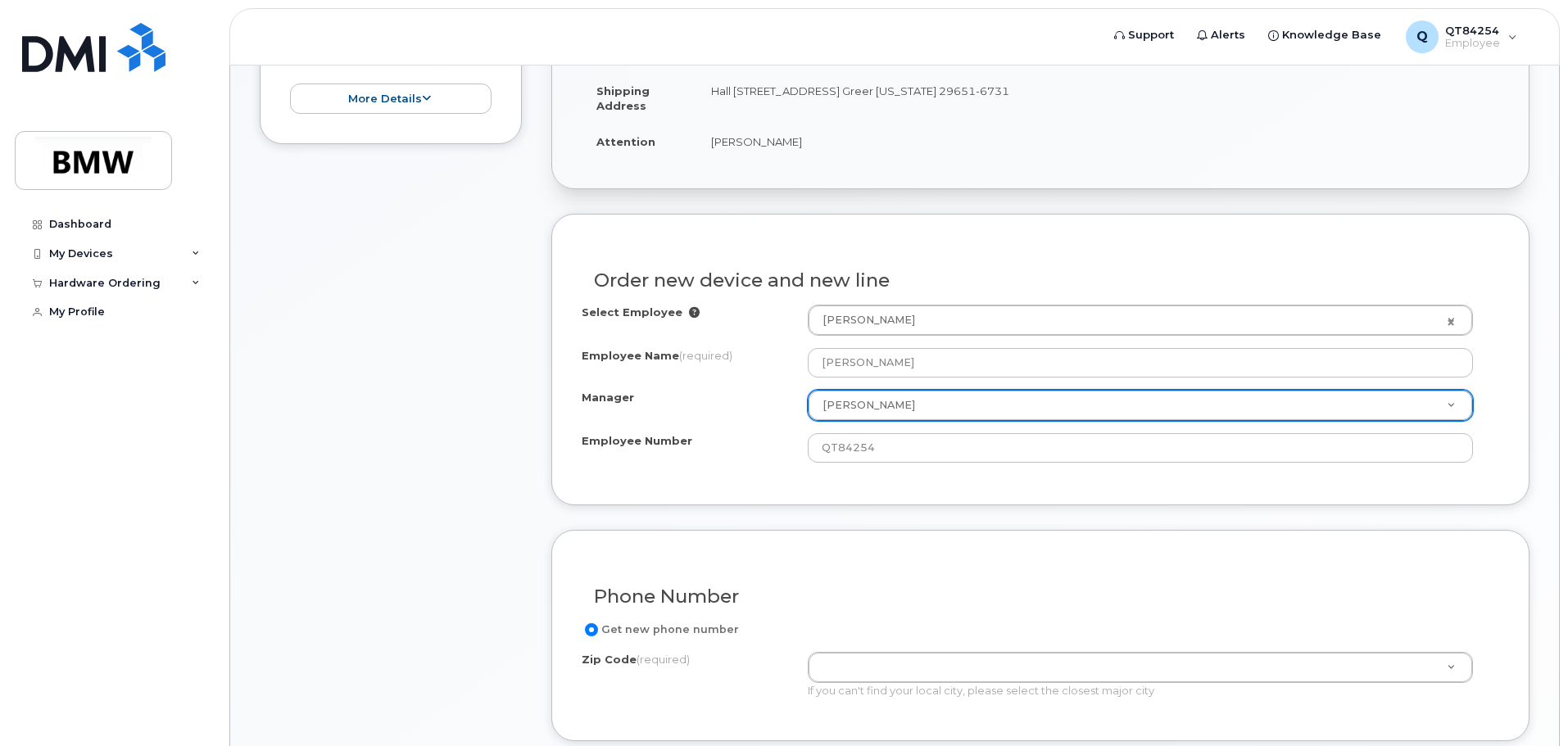
select select "2719811"
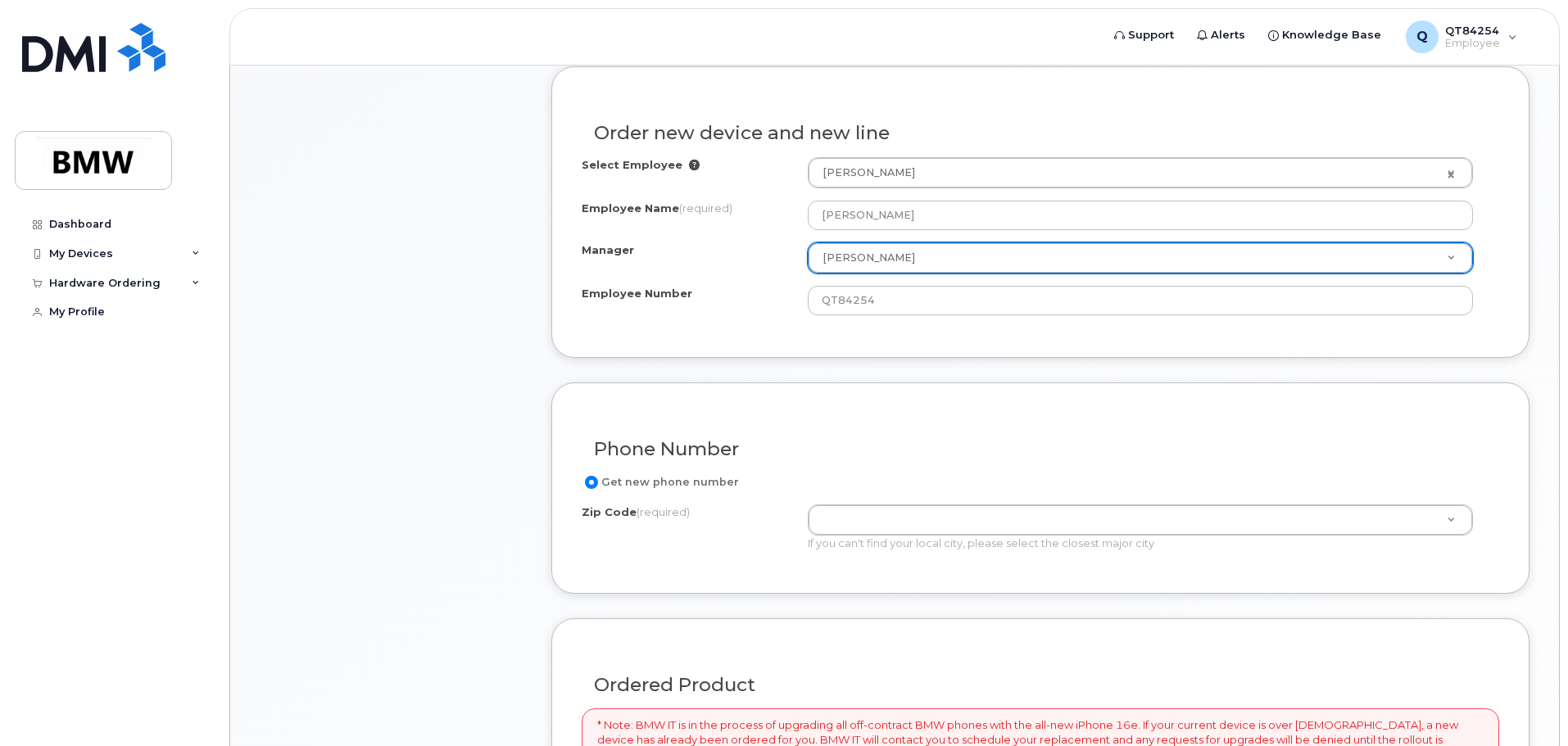
scroll to position [655, 0]
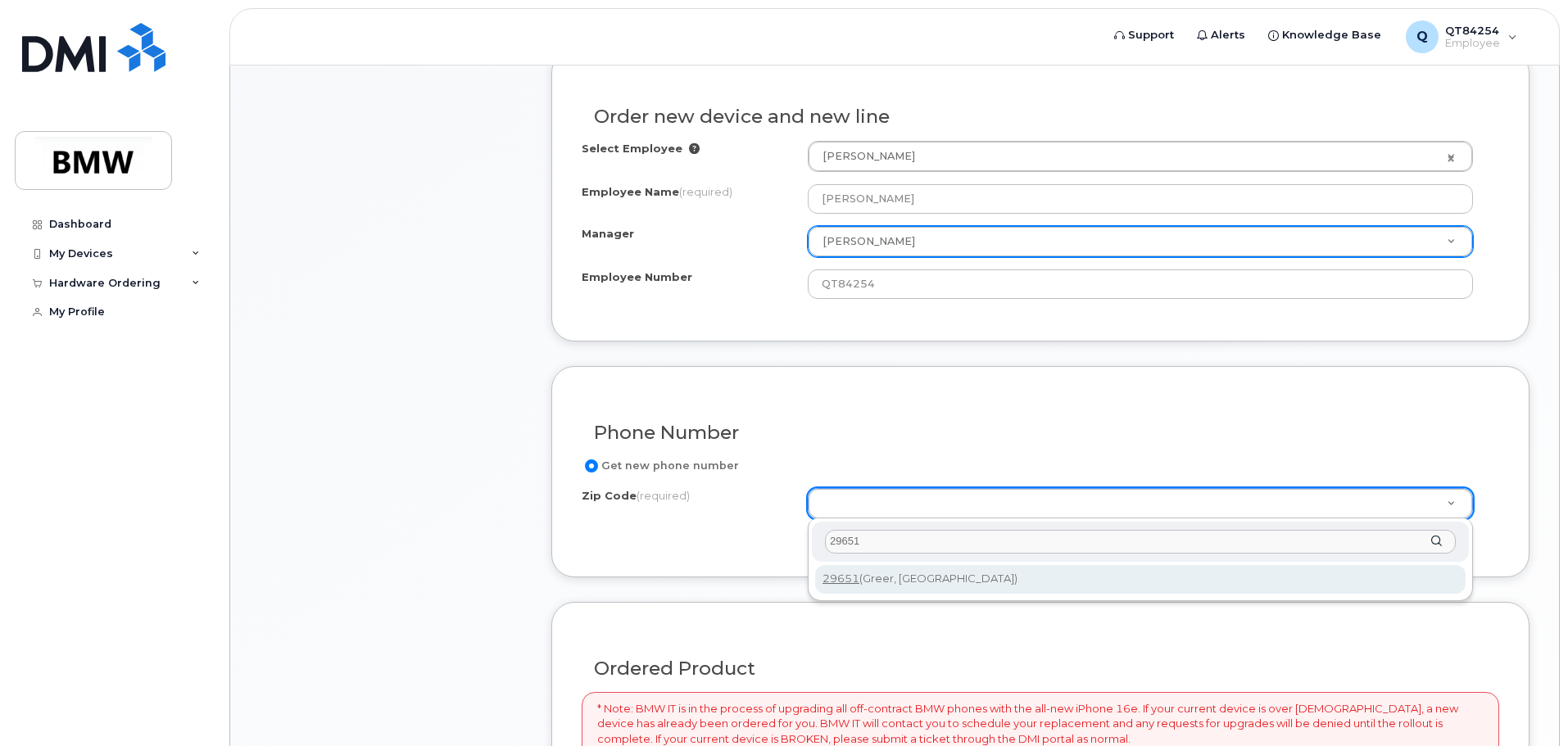
type input "29651"
type input "29651 (Greer, SC)"
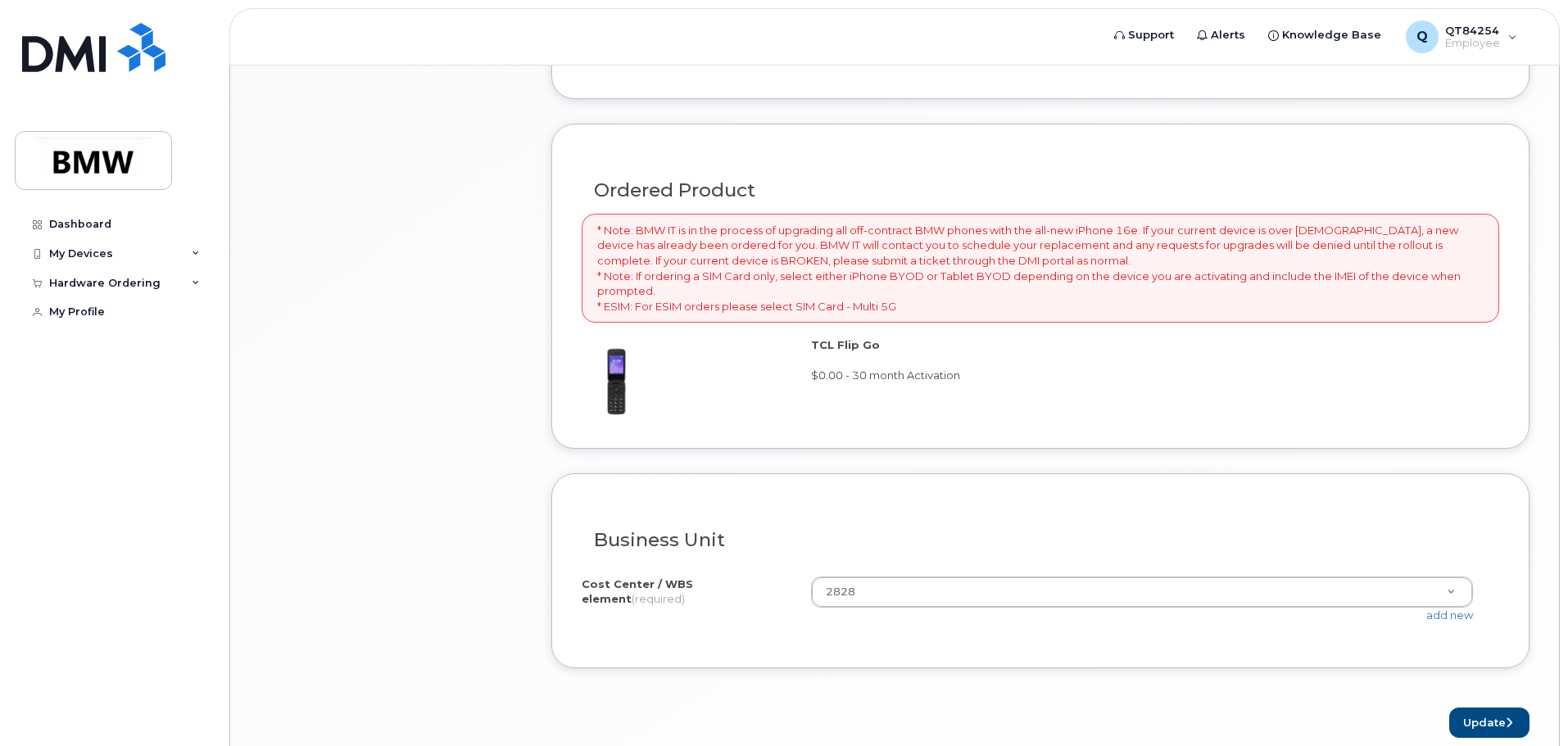
scroll to position [1147, 0]
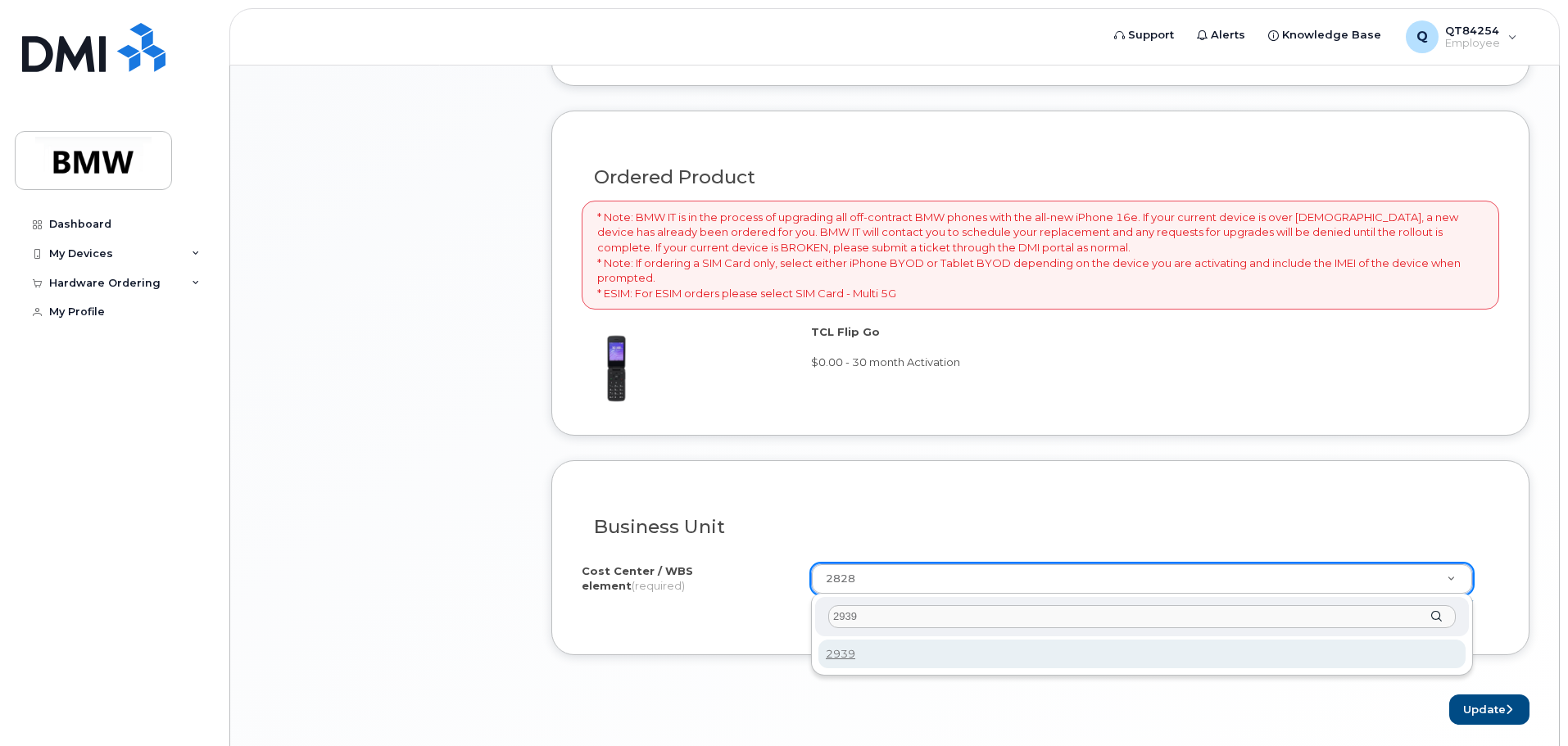
type input "2939"
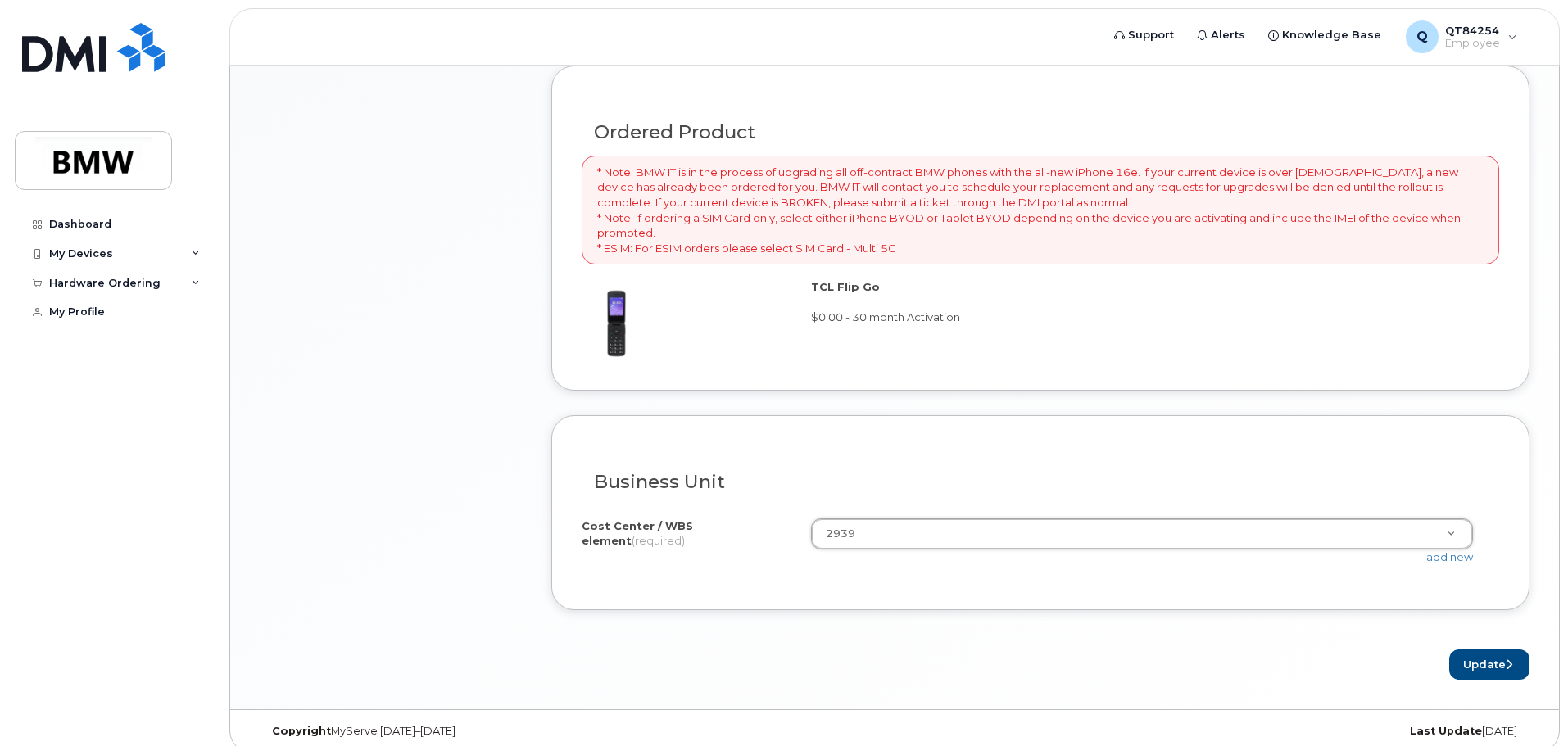
scroll to position [1208, 0]
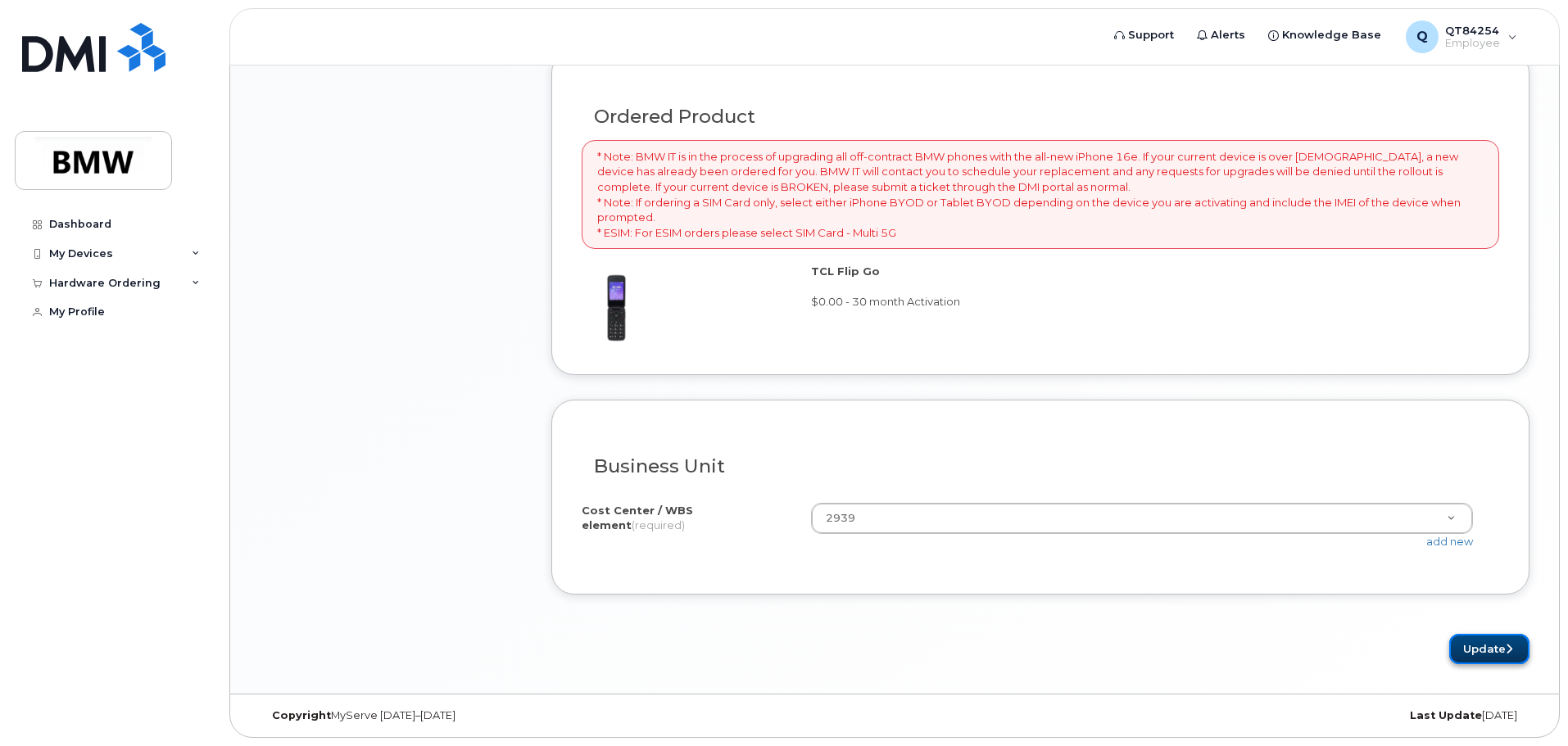
click at [1467, 644] on button "Update" at bounding box center [1489, 649] width 81 height 30
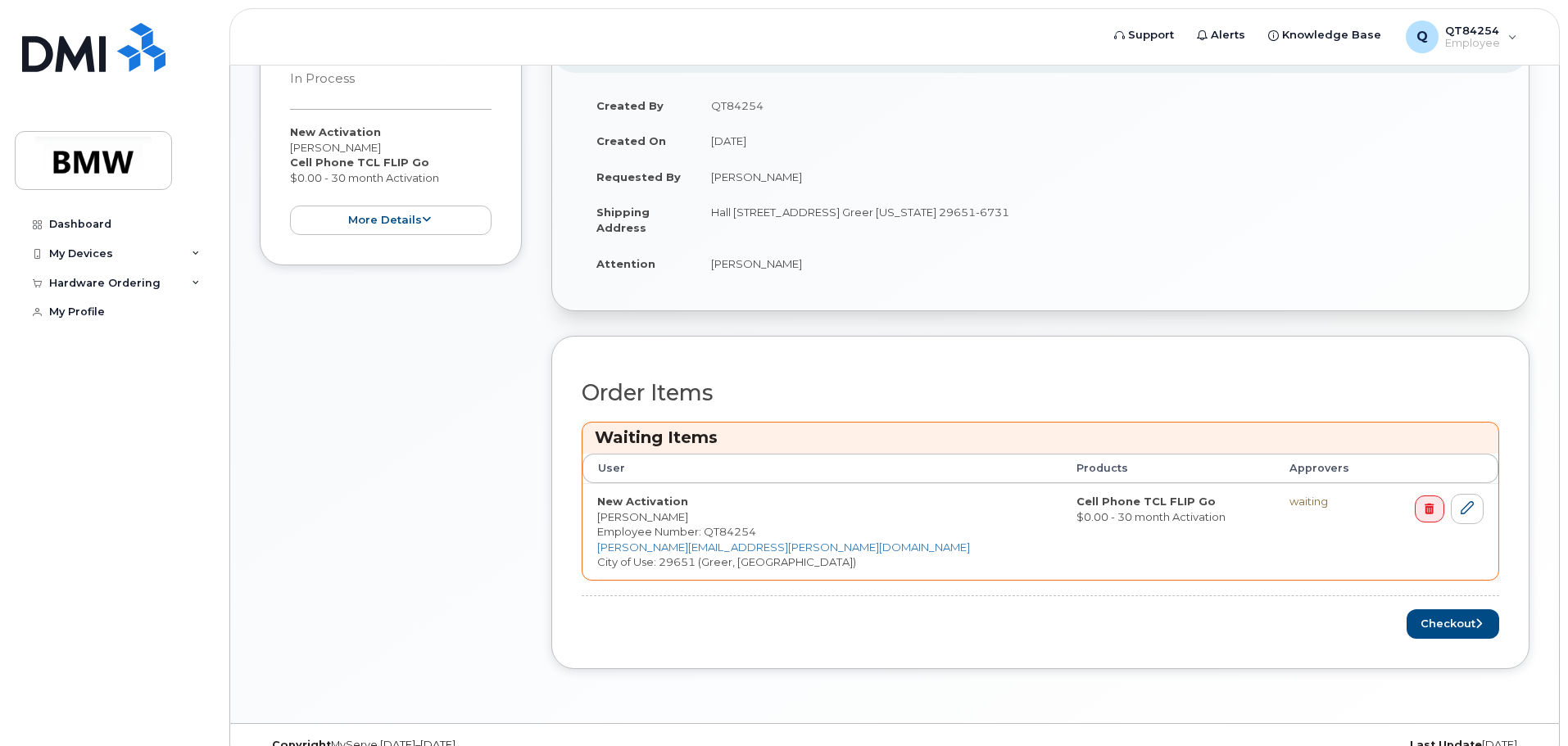
scroll to position [470, 0]
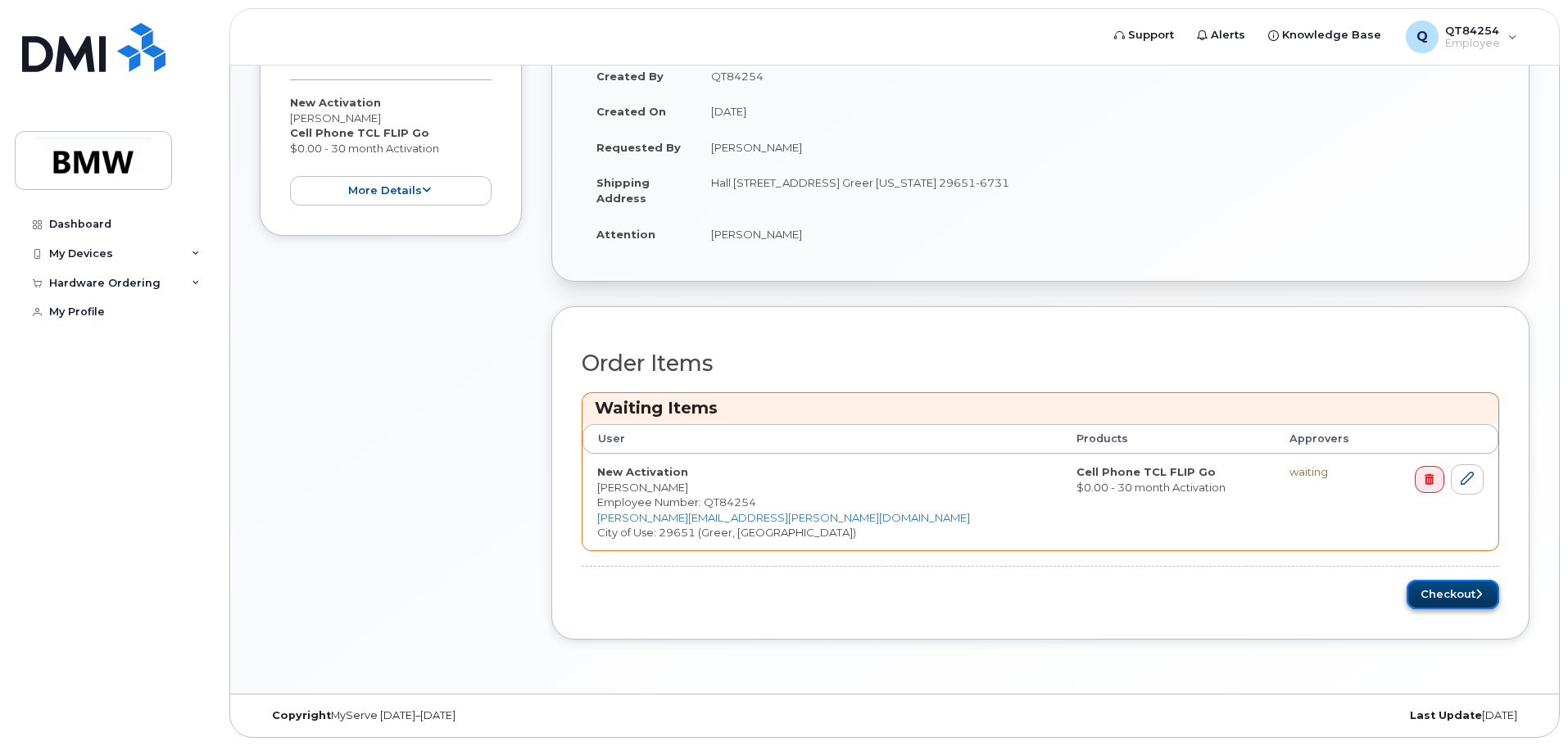
click at [1438, 597] on button "Checkout" at bounding box center [1453, 595] width 93 height 30
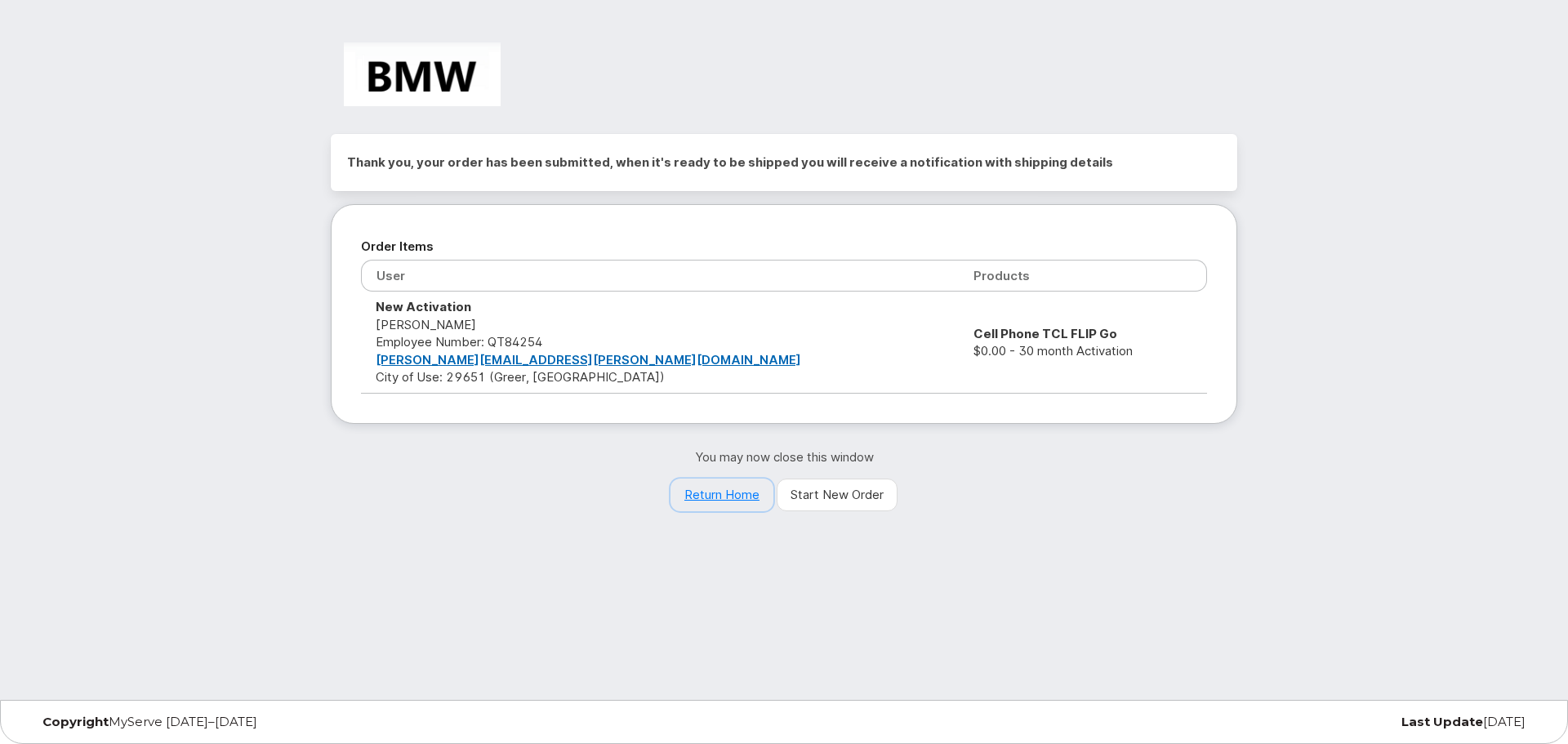
click at [719, 491] on link "Return Home" at bounding box center [722, 495] width 103 height 33
